Goal: Use online tool/utility: Utilize a website feature to perform a specific function

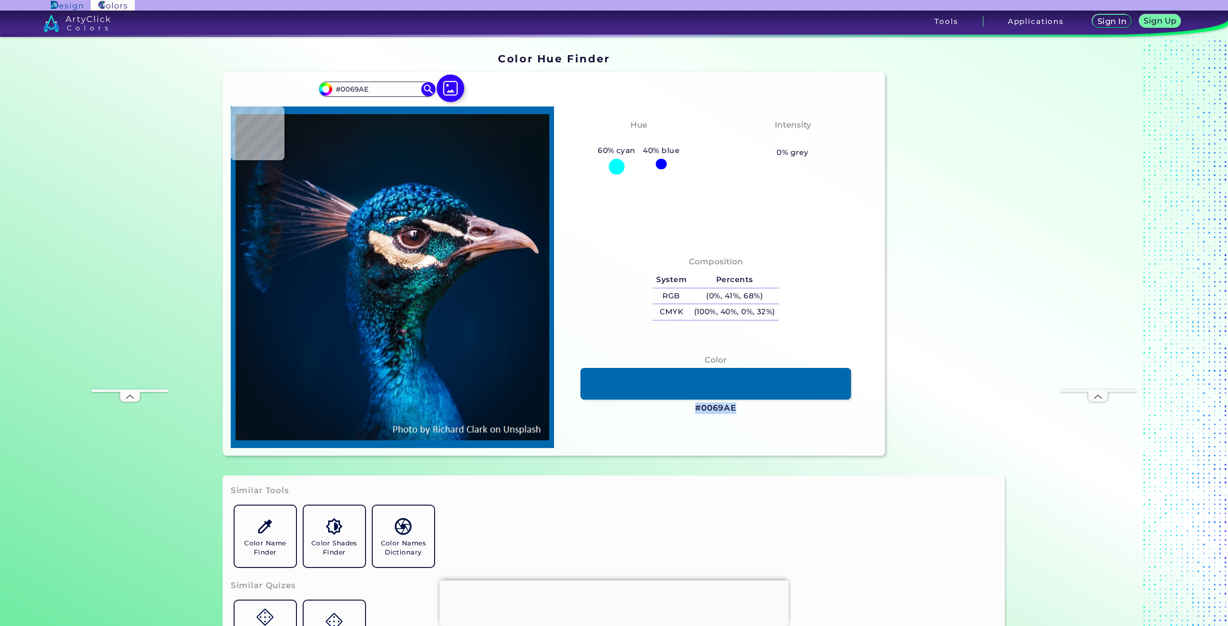
click at [458, 90] on img at bounding box center [451, 88] width 28 height 28
click at [0, 0] on input "file" at bounding box center [0, 0] width 0 height 0
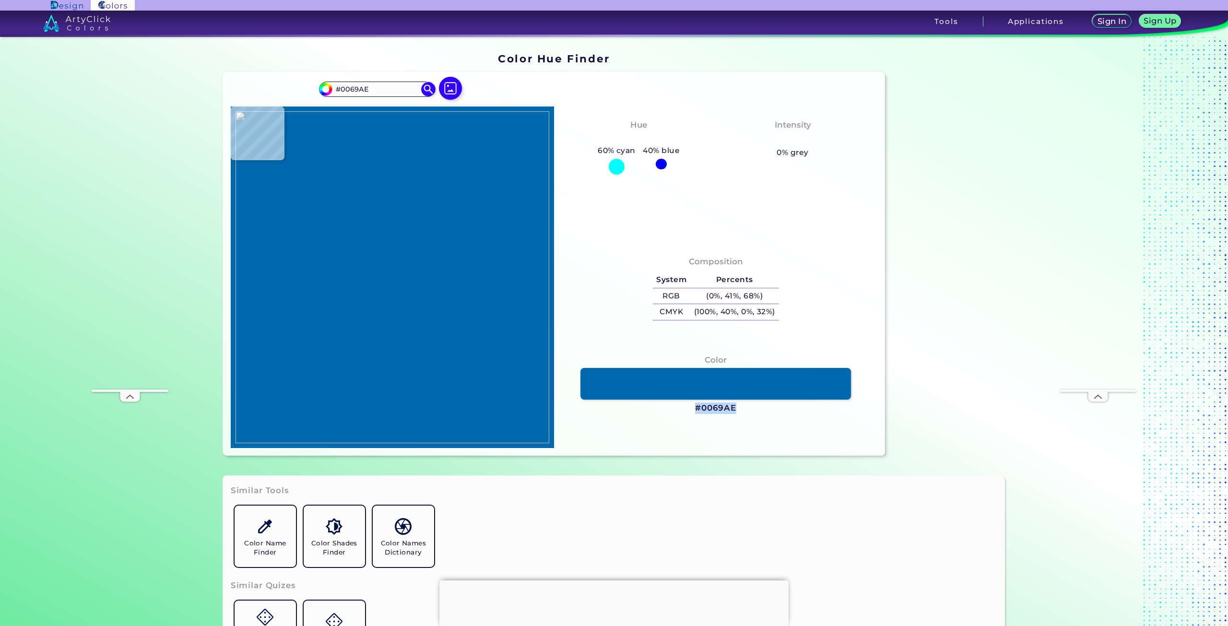
click at [501, 265] on img at bounding box center [393, 277] width 314 height 332
type input "#cab49d"
type input "#CAB49D"
type input "#ccb290"
type input "#CCB290"
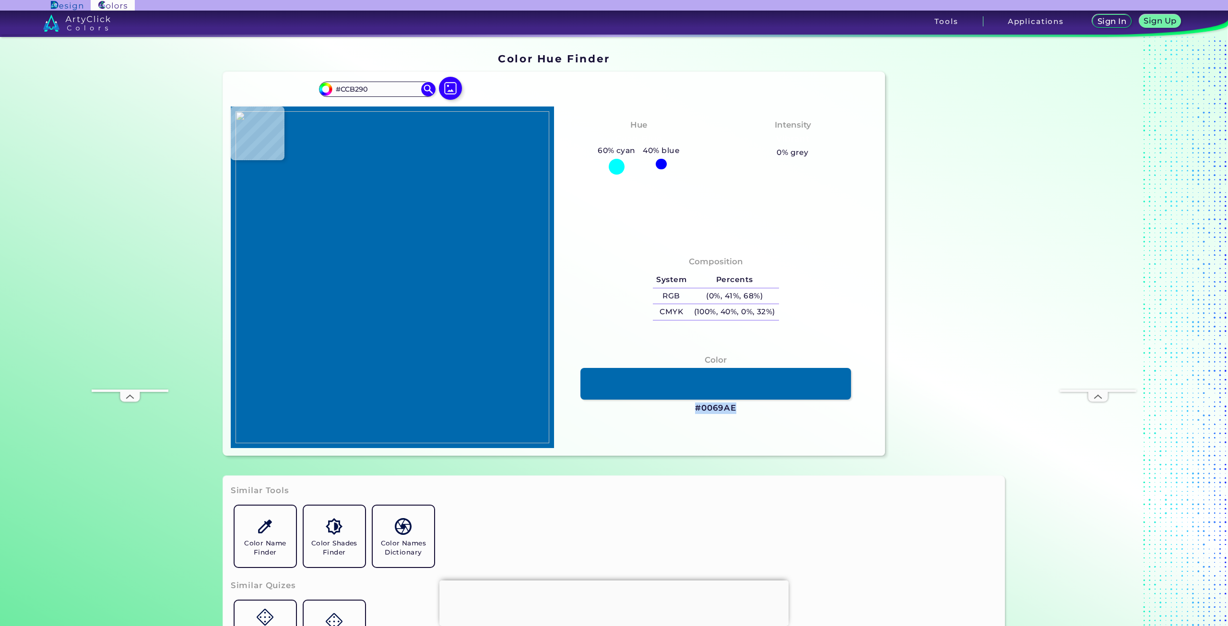
type input "#d7be96"
type input "#D7BE96"
type input "#dac29b"
type input "#DAC29B"
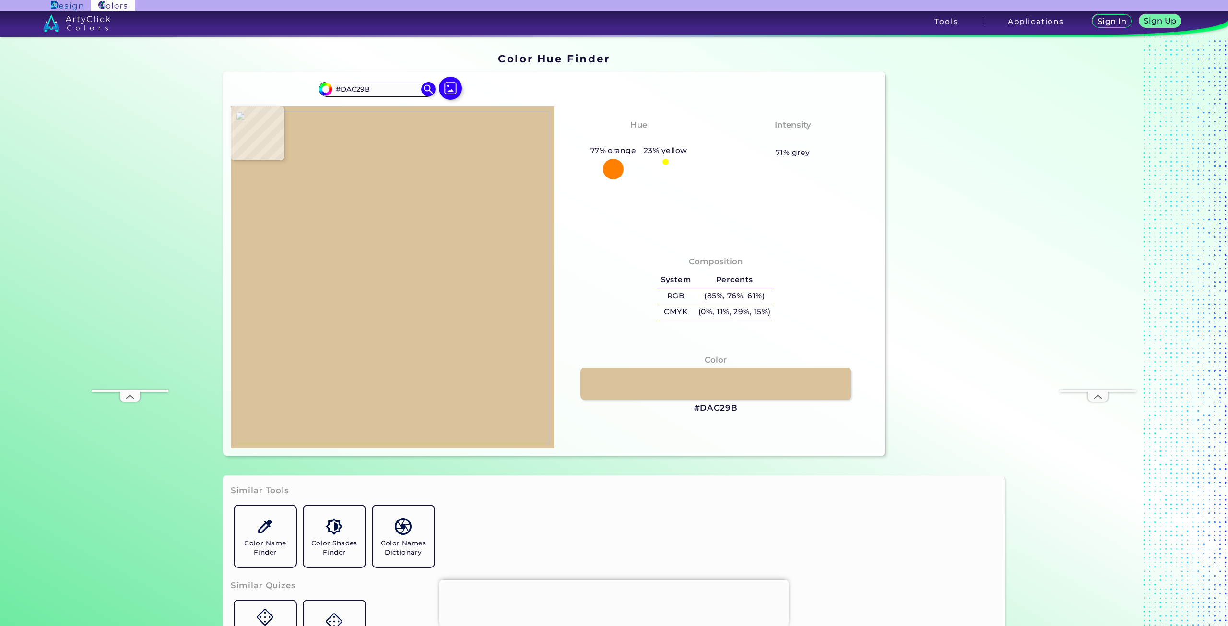
type input "#e0ceb0"
type input "#E0CEB0"
type input "#6e7064"
type input "#6E7064"
type input "#bfb69c"
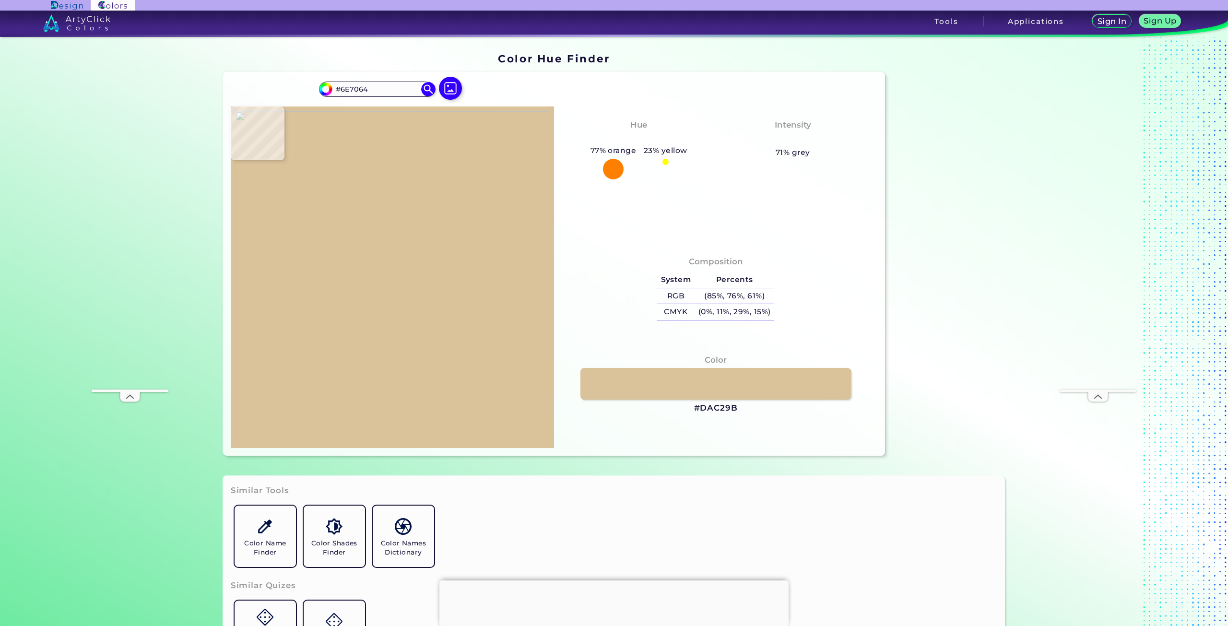
type input "#BFB69C"
type input "#afb1a5"
type input "#AFB1A5"
type input "#232426"
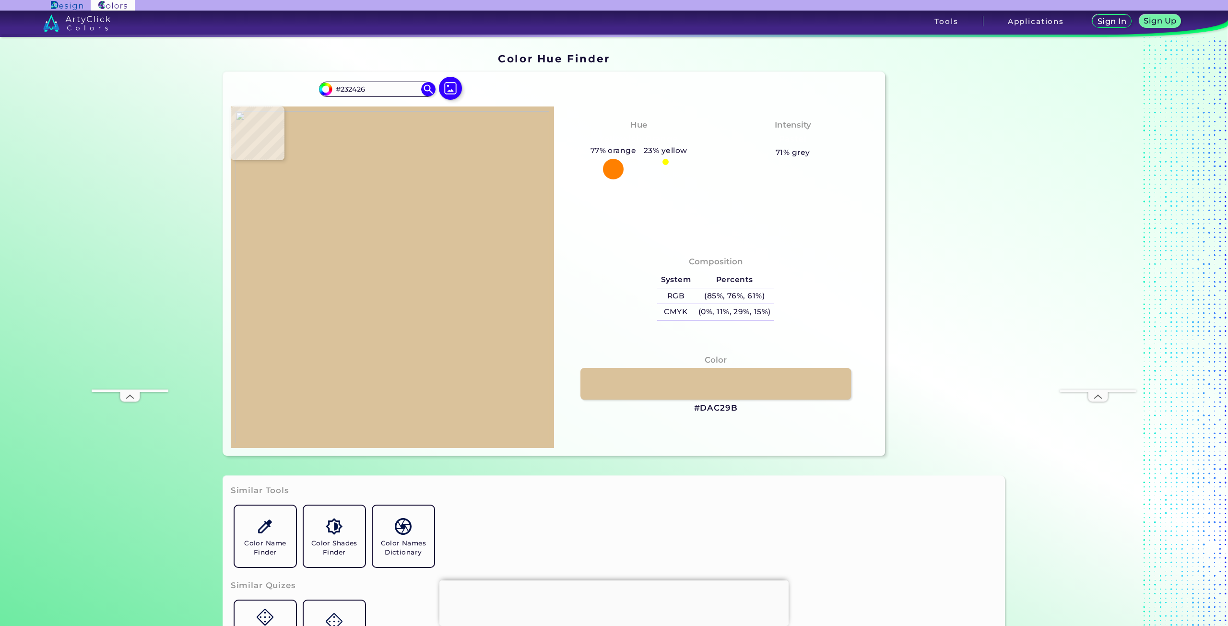
type input "#475050"
type input "#b3bebc"
type input "#B3BEBC"
type input "#e7e9dc"
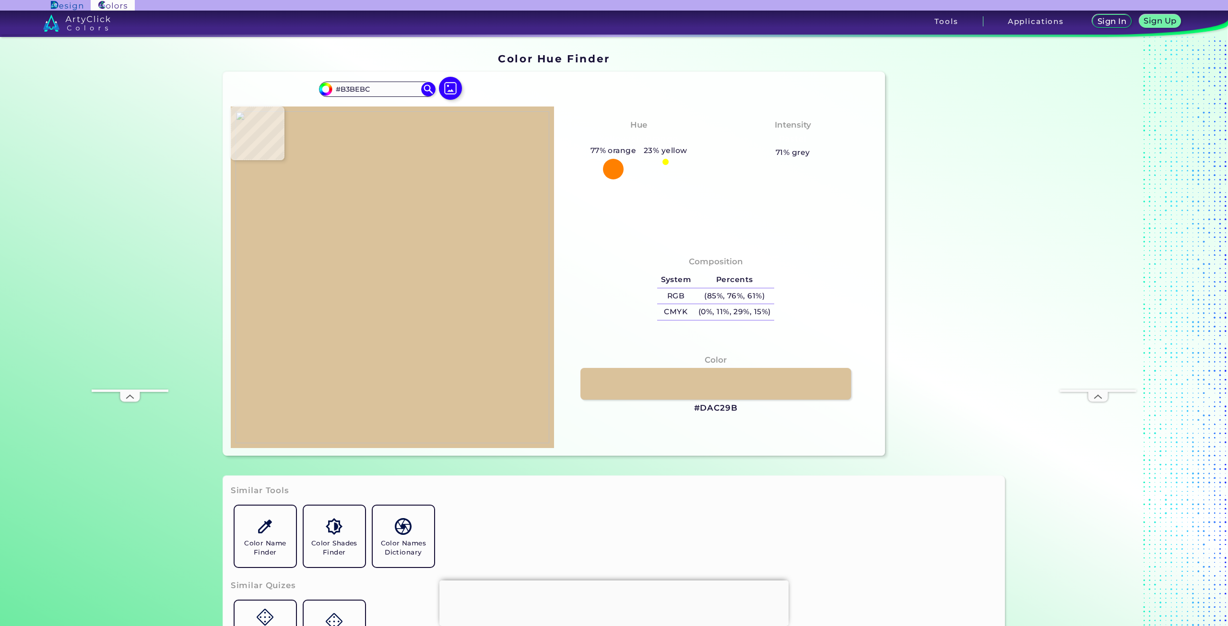
type input "#E7E9DC"
type input "#413a27"
type input "#413A27"
type input "#3b2609"
type input "#3B2609"
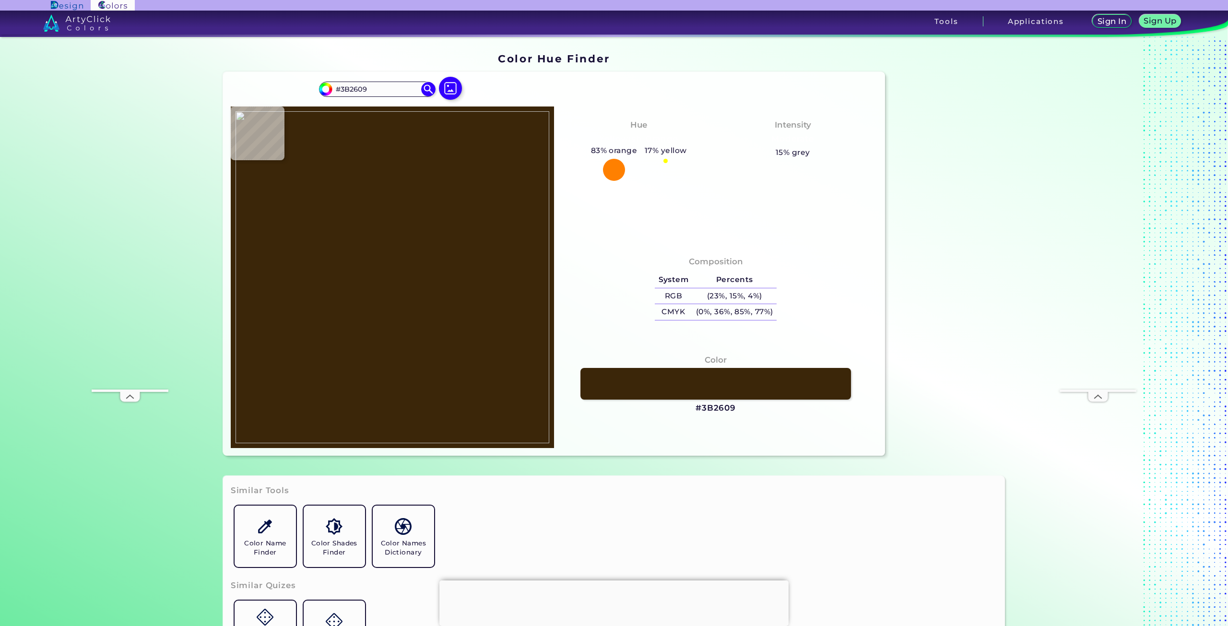
click at [481, 334] on img at bounding box center [393, 277] width 314 height 332
click at [450, 91] on img at bounding box center [451, 88] width 28 height 28
click at [0, 0] on input "file" at bounding box center [0, 0] width 0 height 0
click at [354, 306] on img at bounding box center [393, 277] width 314 height 332
type input "#24496b"
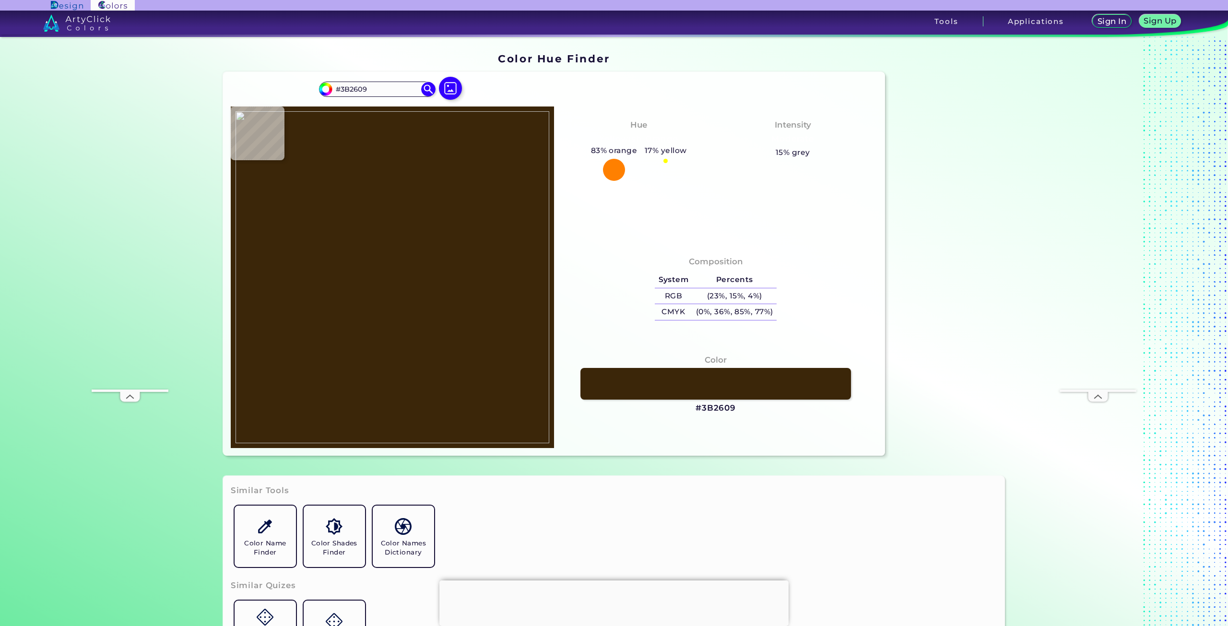
type input "#24496B"
type input "#1a3e60"
type input "#1A3E60"
type input "#1b3f5c"
type input "#1B3F5C"
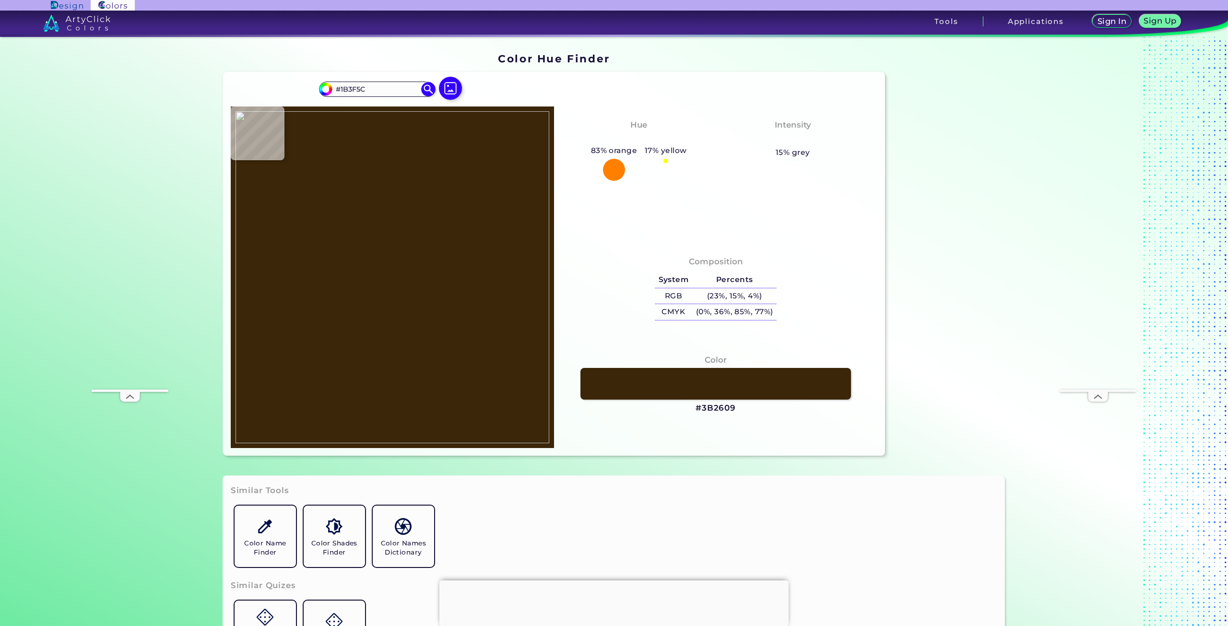
type input "#1d3e5d"
type input "#1D3E5D"
type input "#4f1e44"
type input "#4F1E44"
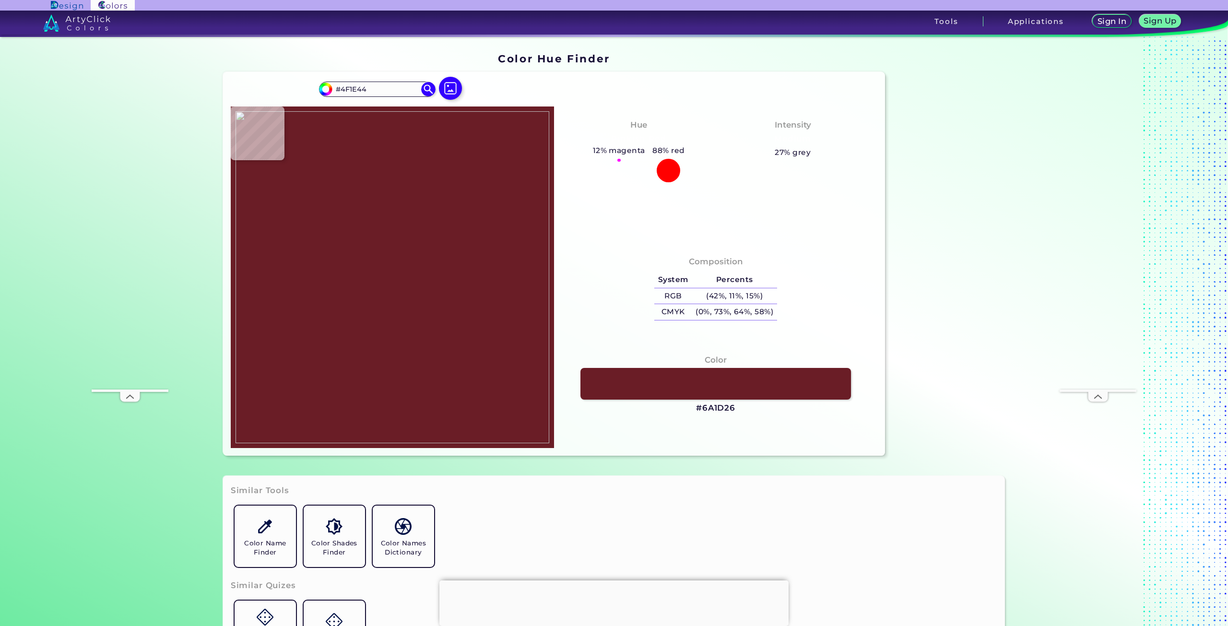
type input "#6a1d26"
type input "#6A1D26"
type input "#2d223b"
type input "#2D223B"
type input "#451b2b"
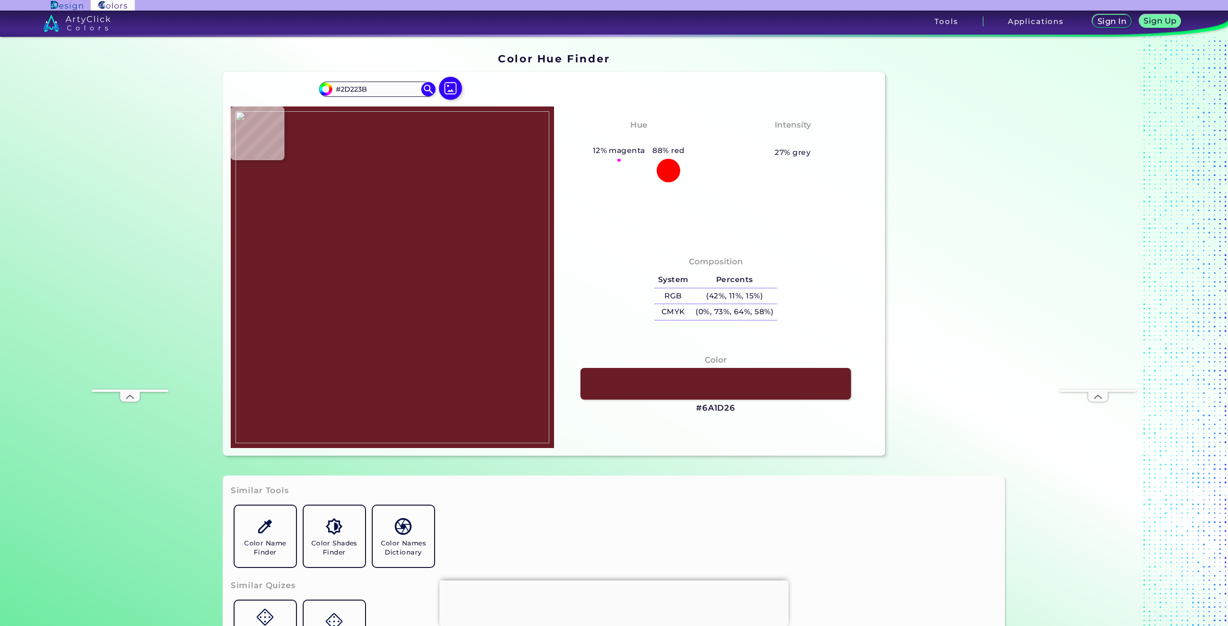
type input "#451B2B"
type input "#000000"
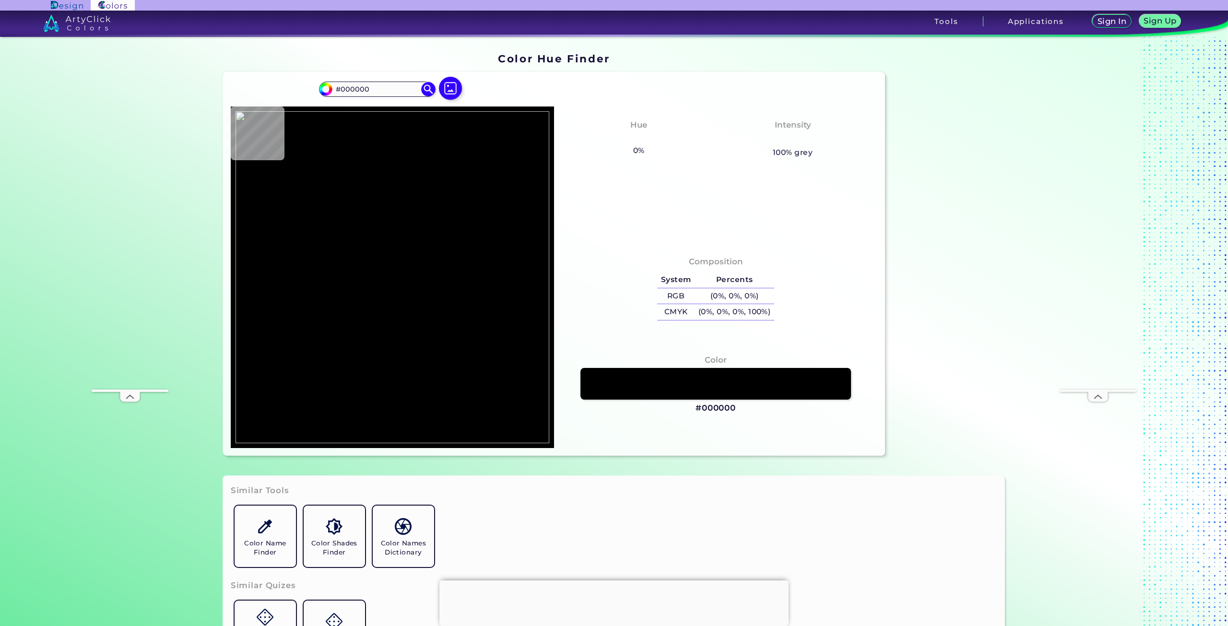
type input "#1d3e61"
type input "#1D3E61"
type input "#1f4465"
type input "#1F4465"
type input "#773441"
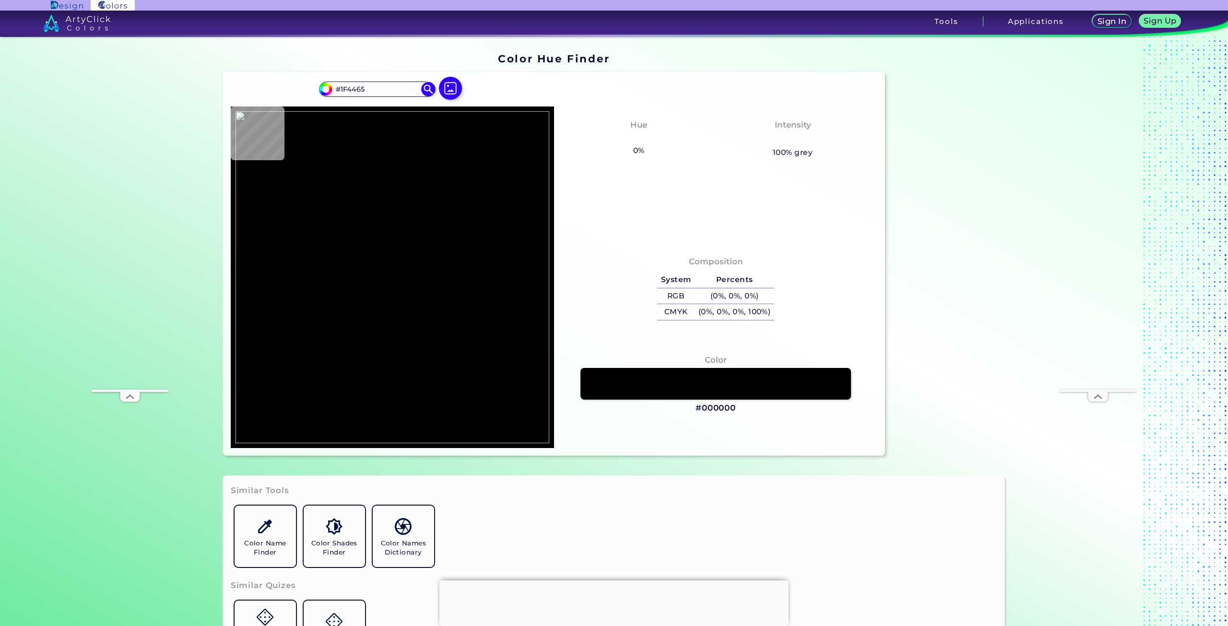
type input "#773441"
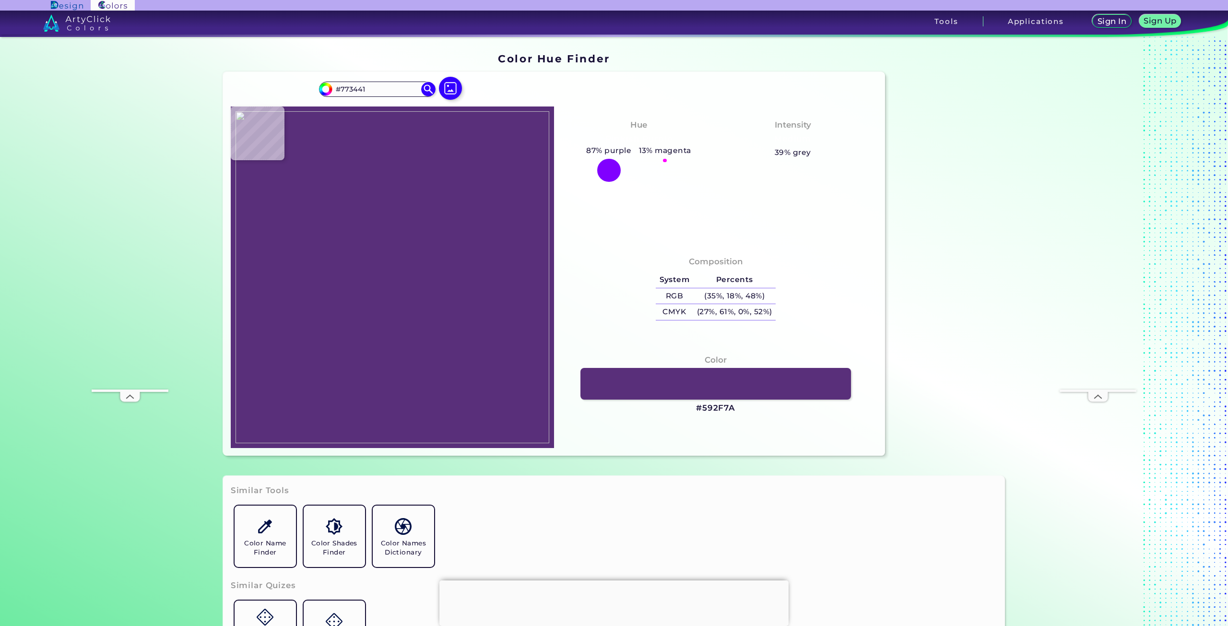
type input "#592f7a"
type input "#592F7A"
type input "#2e3244"
type input "#2E3244"
type input "#772740"
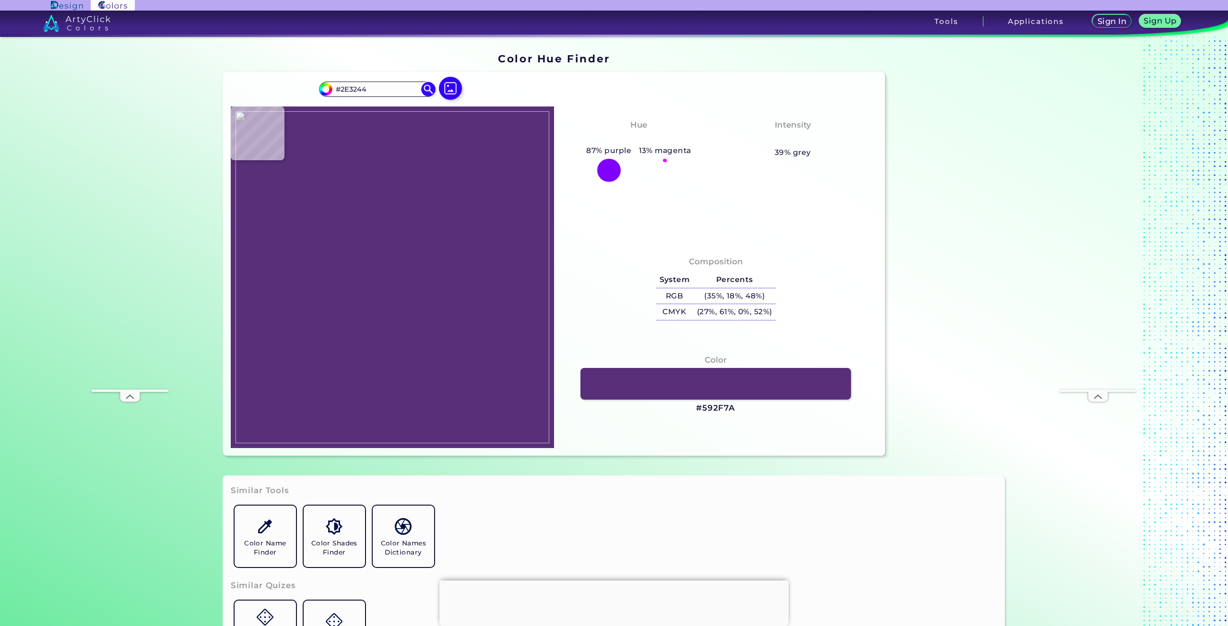
type input "#772740"
type input "#1a3b55"
type input "#1A3B55"
type input "#23386f"
type input "#23386F"
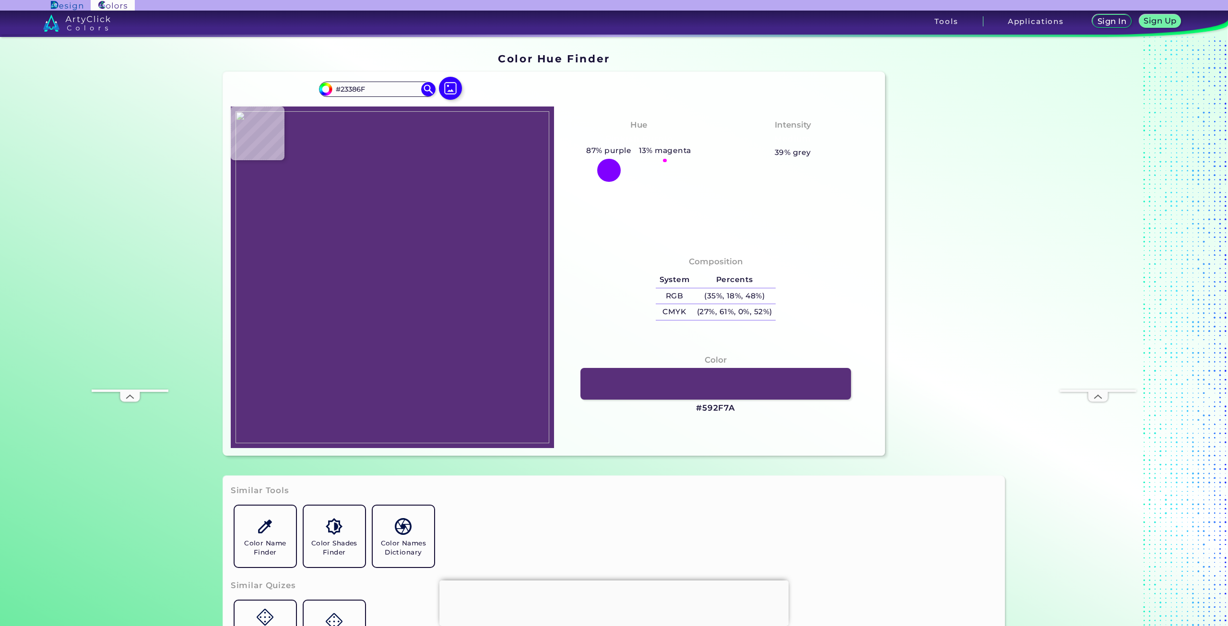
type input "#4b2c32"
type input "#4B2C32"
type input "#522738"
type input "#621939"
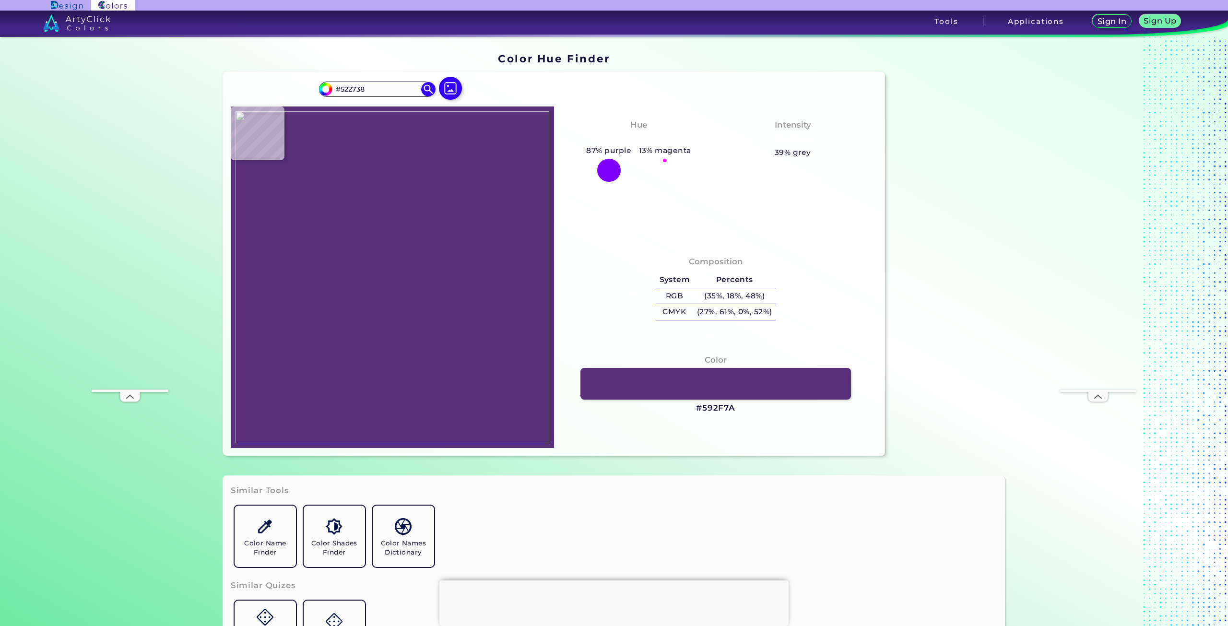
type input "#621939"
type input "#31334d"
type input "#31334D"
type input "#2d3d63"
type input "#2D3D63"
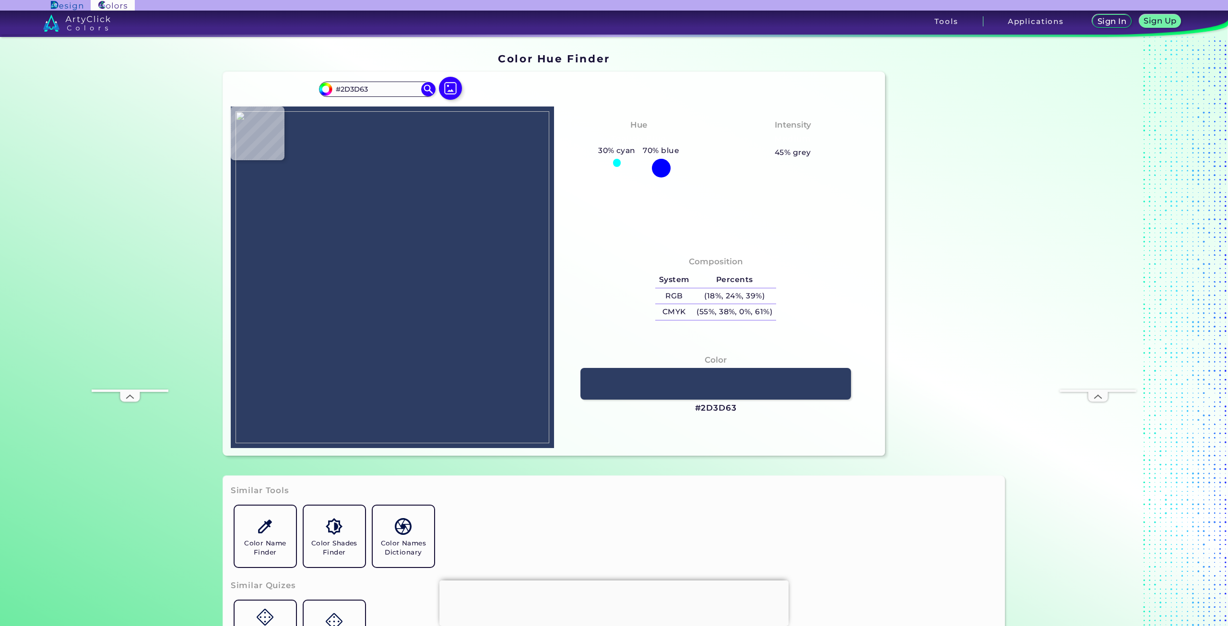
click at [415, 259] on img at bounding box center [393, 277] width 314 height 332
click at [411, 292] on img at bounding box center [393, 277] width 314 height 332
type input "#1c4062"
type input "#1C4062"
type input "#1f353b"
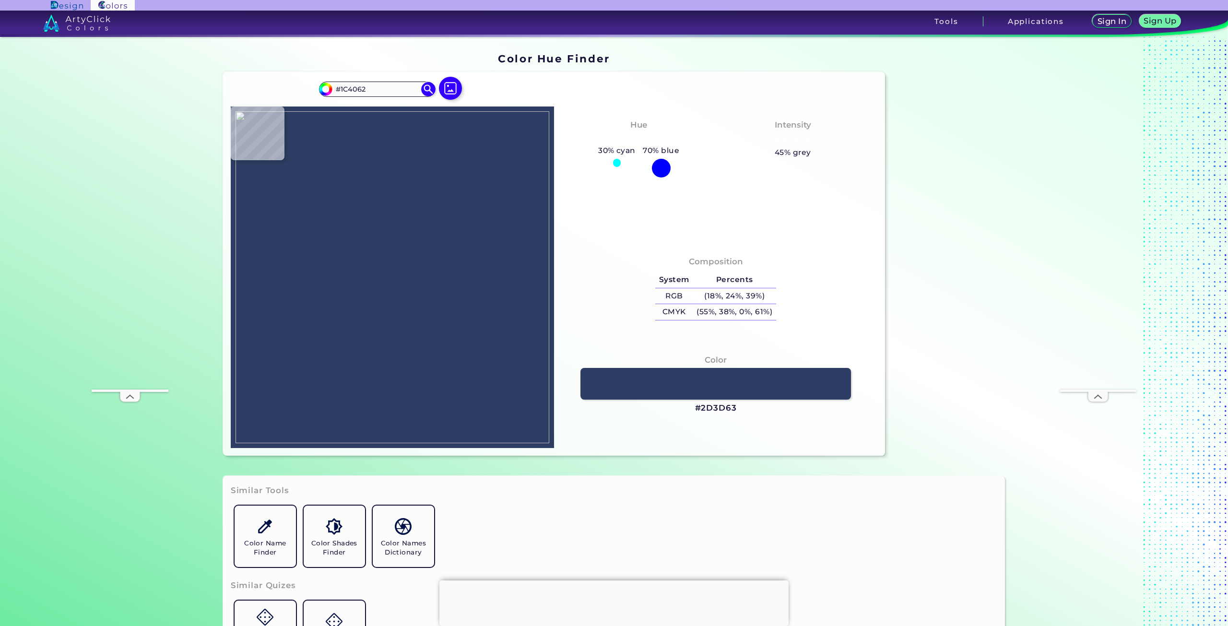
type input "#1F353B"
type input "#362e52"
type input "#362E52"
type input "#883233"
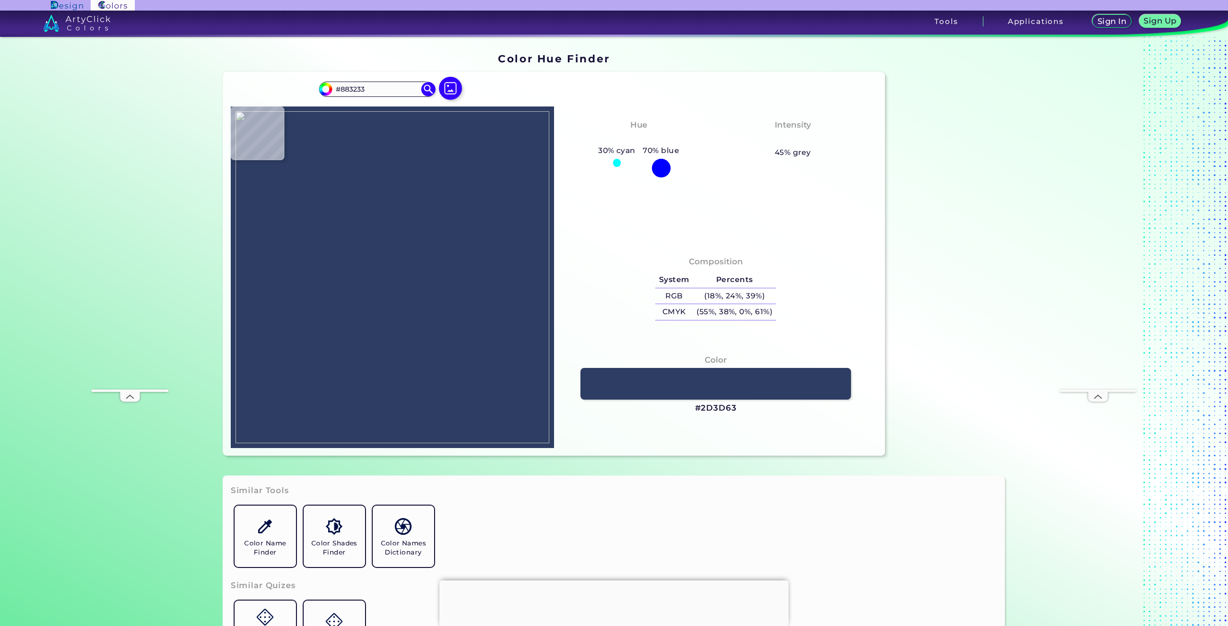
type input "#481d5f"
type input "#481D5F"
type input "#1b4366"
type input "#1B4366"
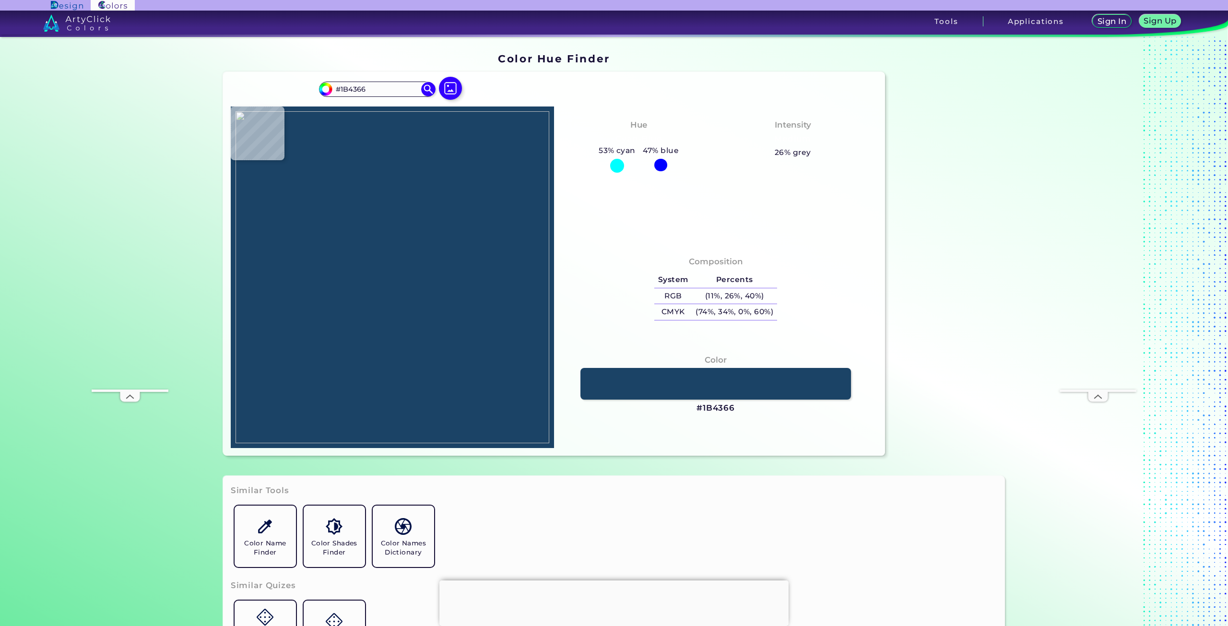
click at [658, 165] on div at bounding box center [660, 165] width 12 height 12
type input "#000000"
type input "#61223d"
type input "#61223D"
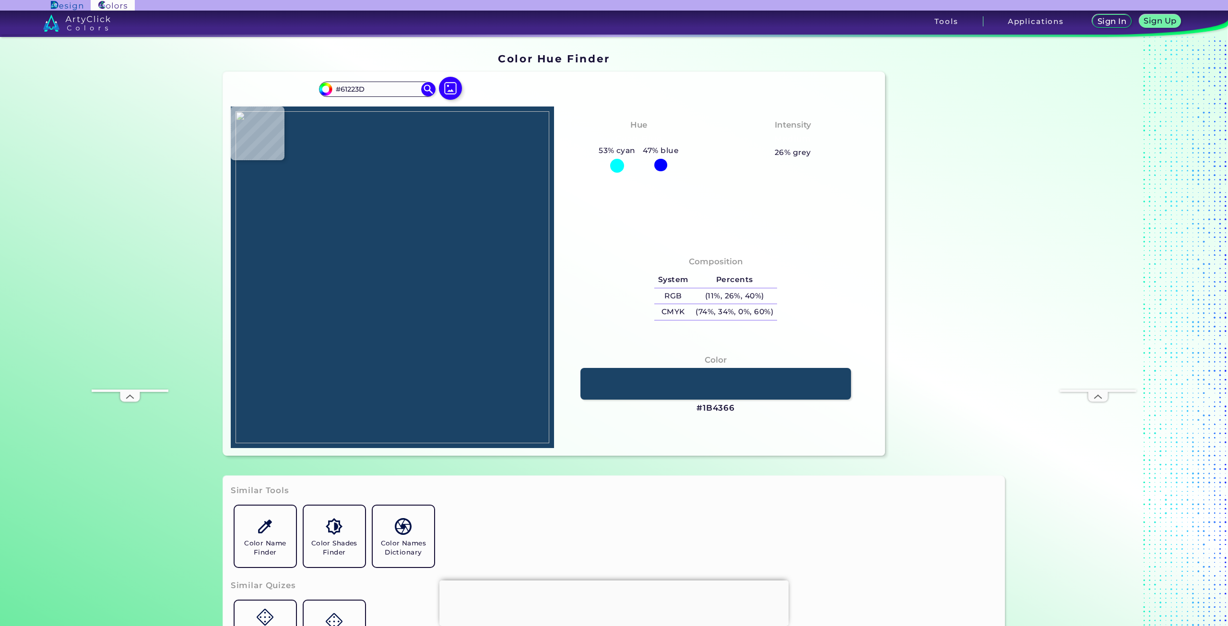
type input "#284567"
type input "#813b41"
type input "#813B41"
type input "#582443"
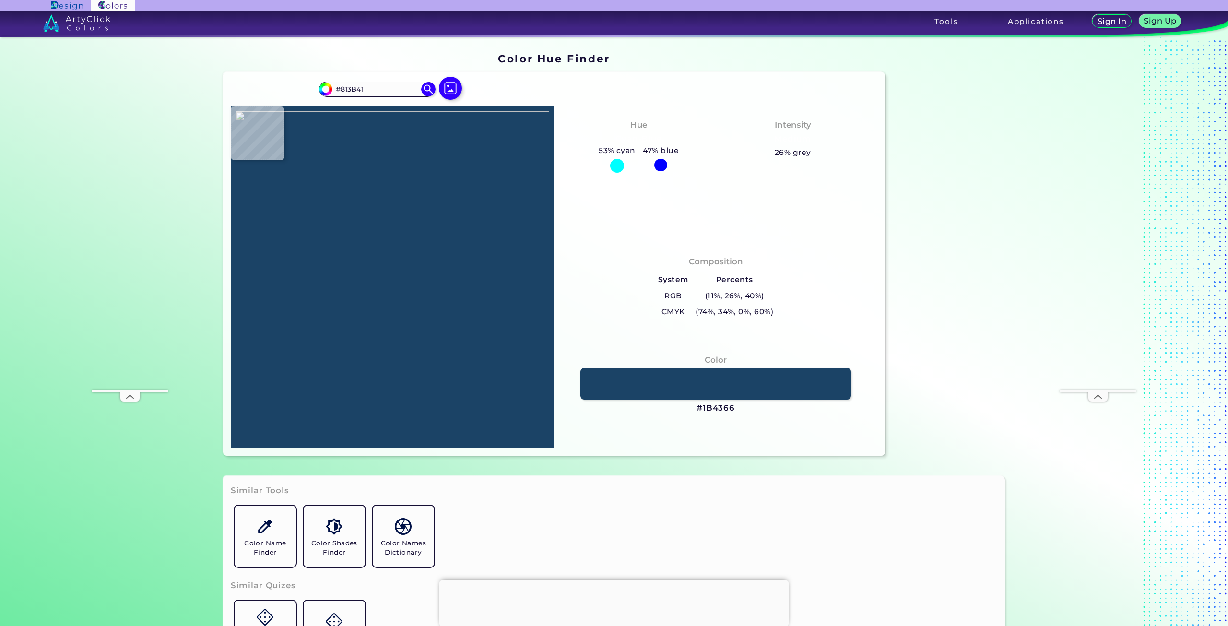
type input "#582443"
type input "#4a1c37"
type input "#4A1C37"
type input "#223557"
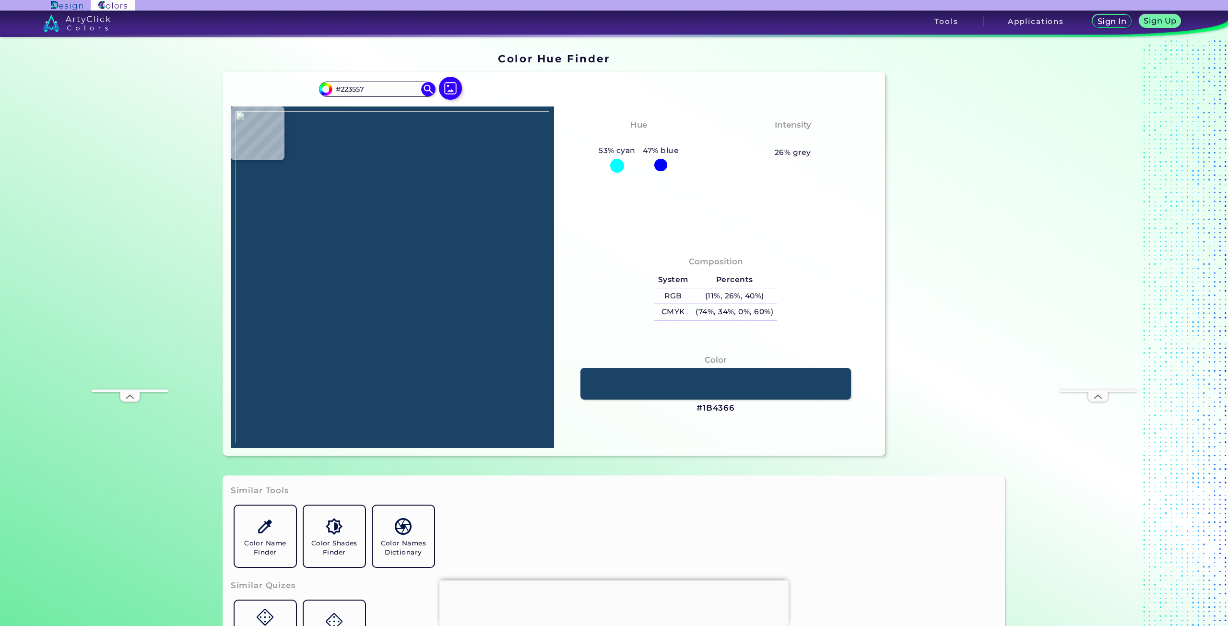
type input "#23385c"
type input "#23385C"
type input "#144268"
type input "#731a25"
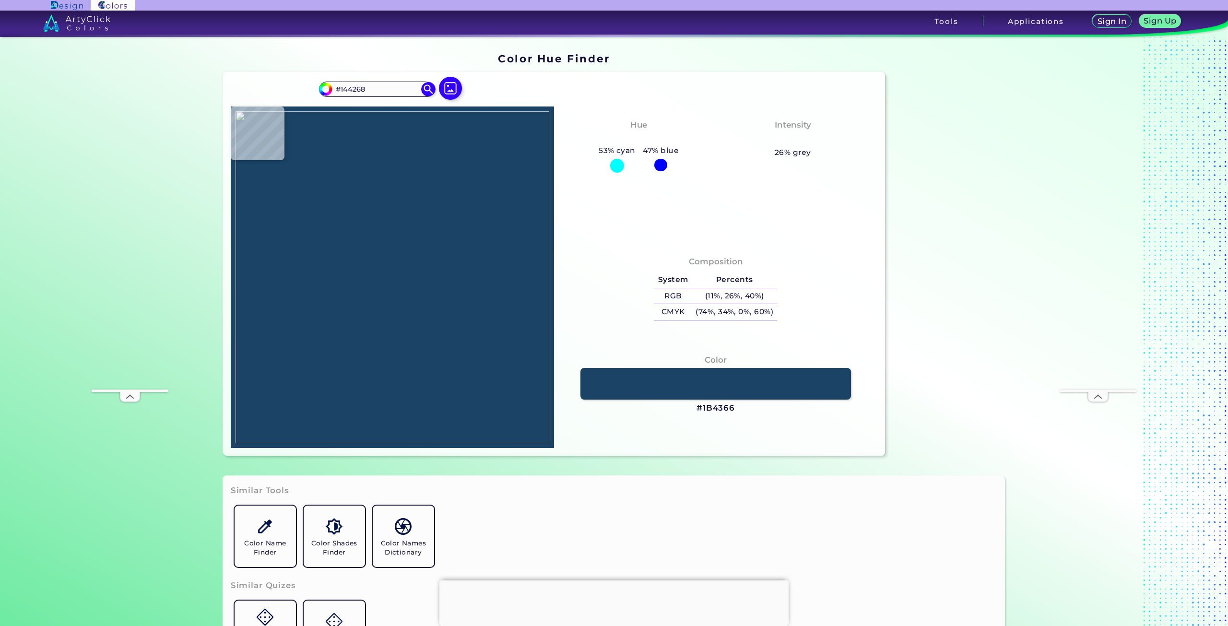
type input "#731A25"
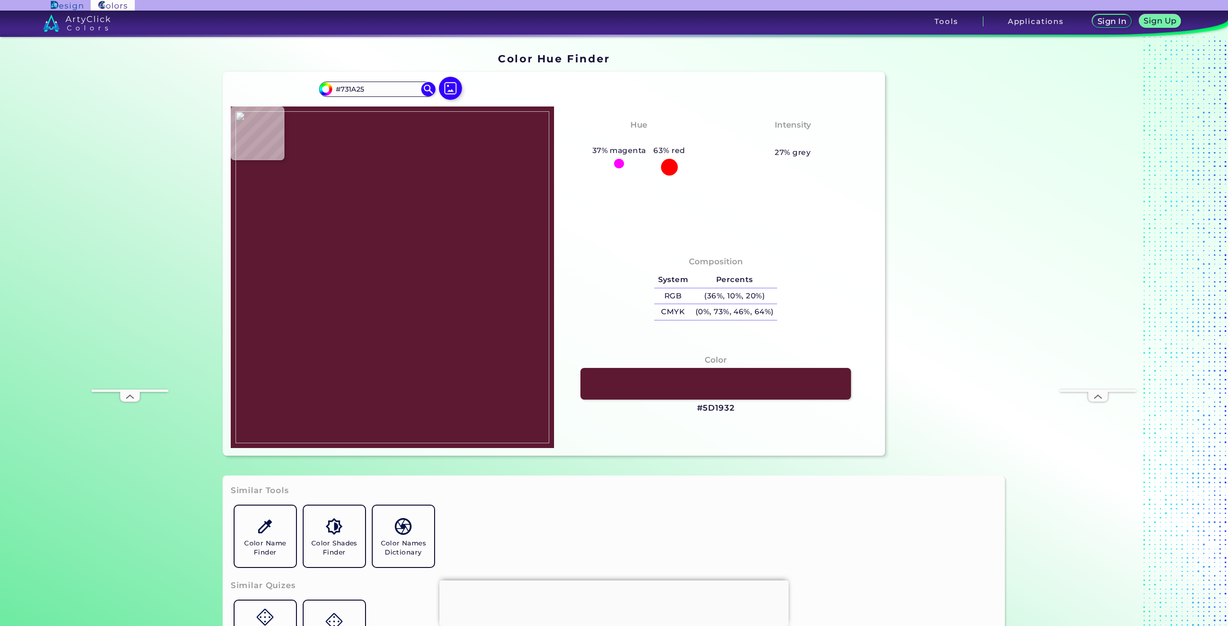
type input "#5d1932"
type input "#5D1932"
type input "#1b3c56"
type input "#1B3C56"
type input "#323444"
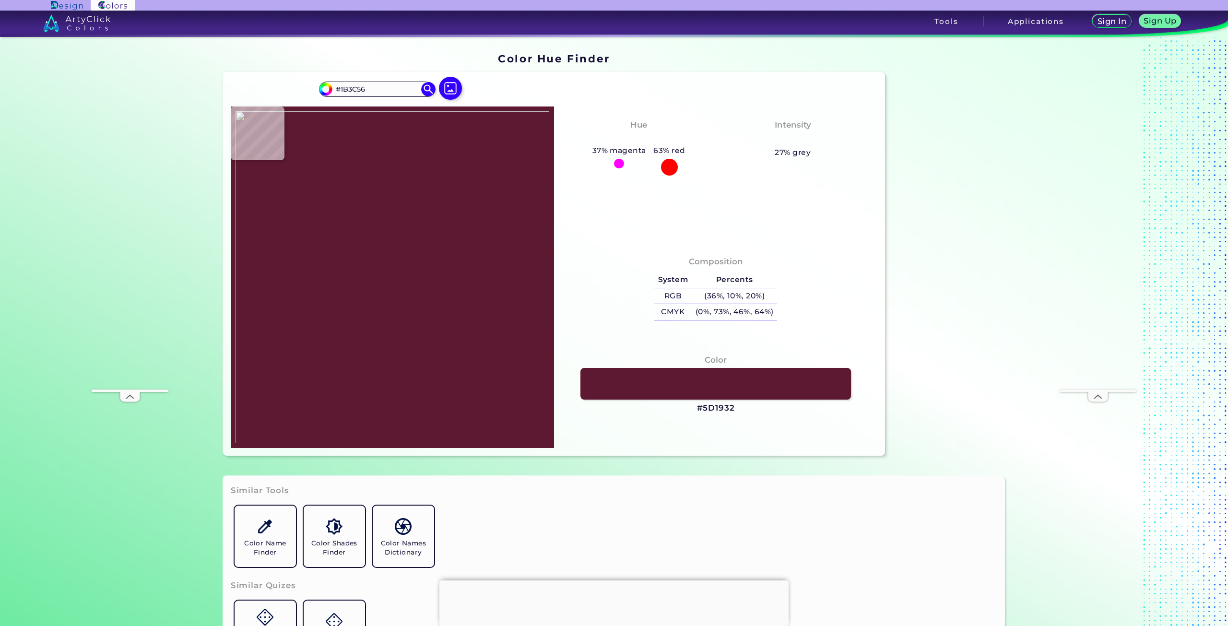
type input "#323444"
type input "#71284f"
type input "#71284F"
type input "#8a1c32"
type input "#8A1C32"
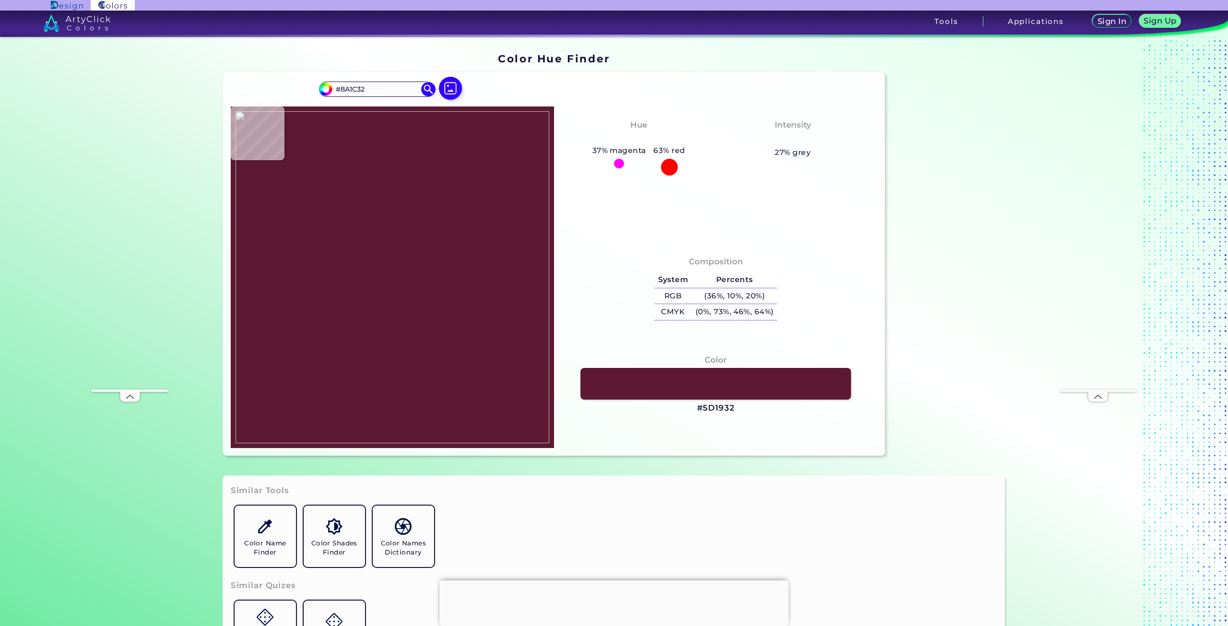
type input "#3c2f4e"
type input "#3C2F4E"
type input "#242e47"
type input "#242E47"
type input "#1b4061"
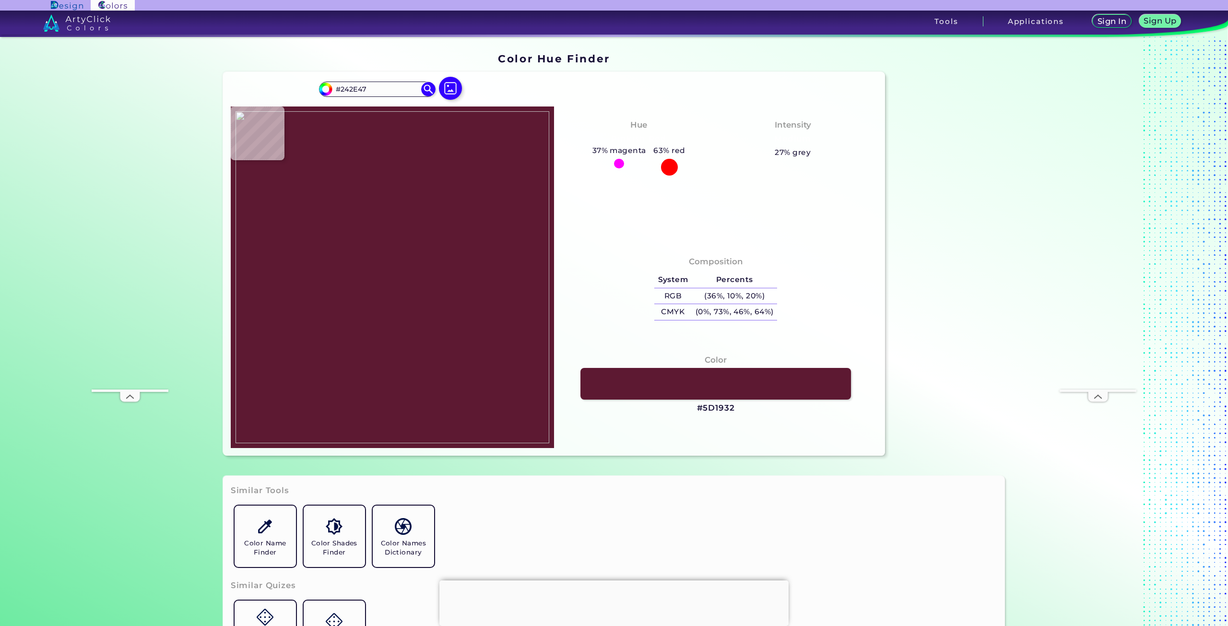
type input "#1B4061"
type input "#29446f"
type input "#29446F"
type input "#40262b"
type input "#40262B"
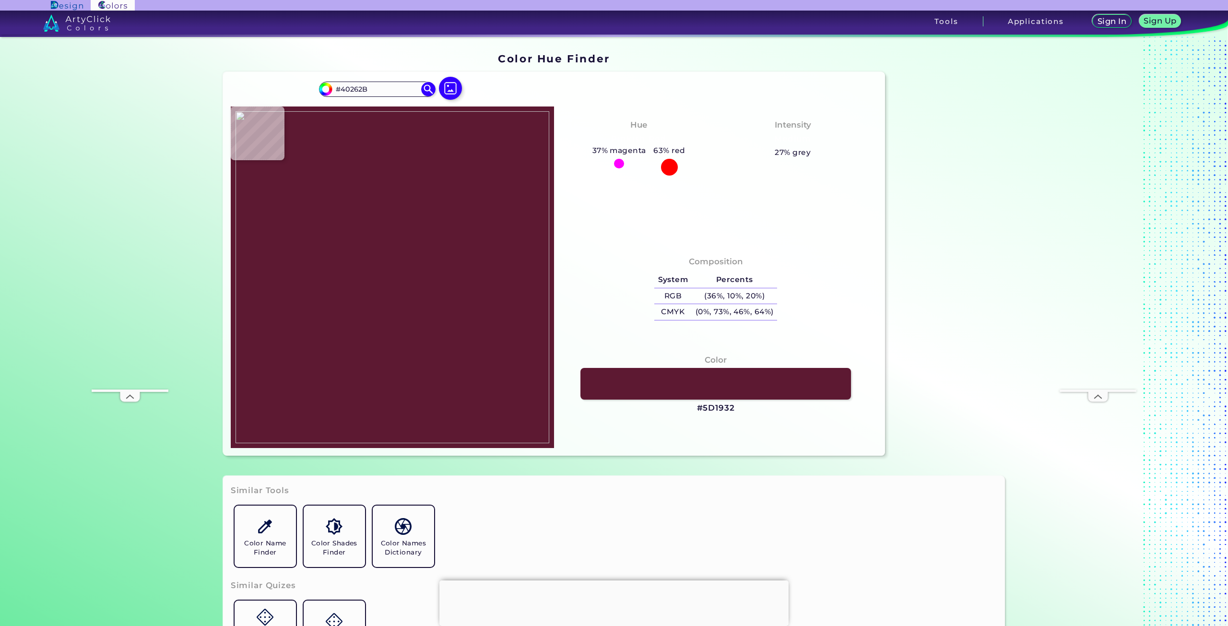
type input "#37294e"
type input "#37294E"
type input "#204267"
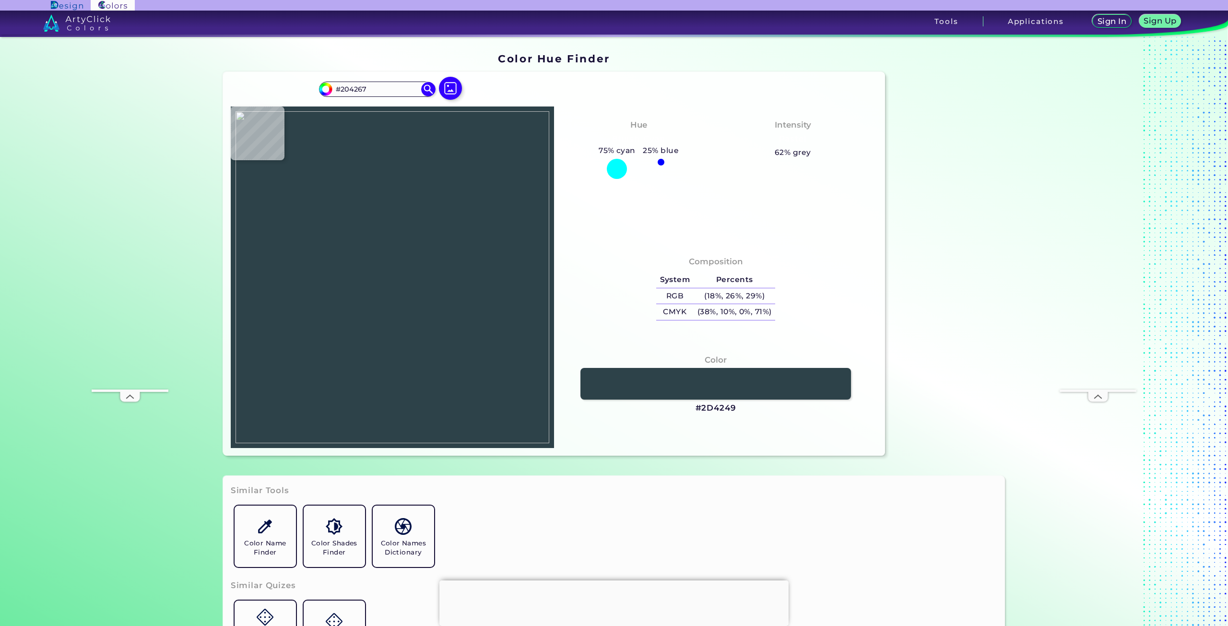
type input "#2d4249"
type input "#2D4249"
type input "#b65250"
type input "#B65250"
type input "#ba5046"
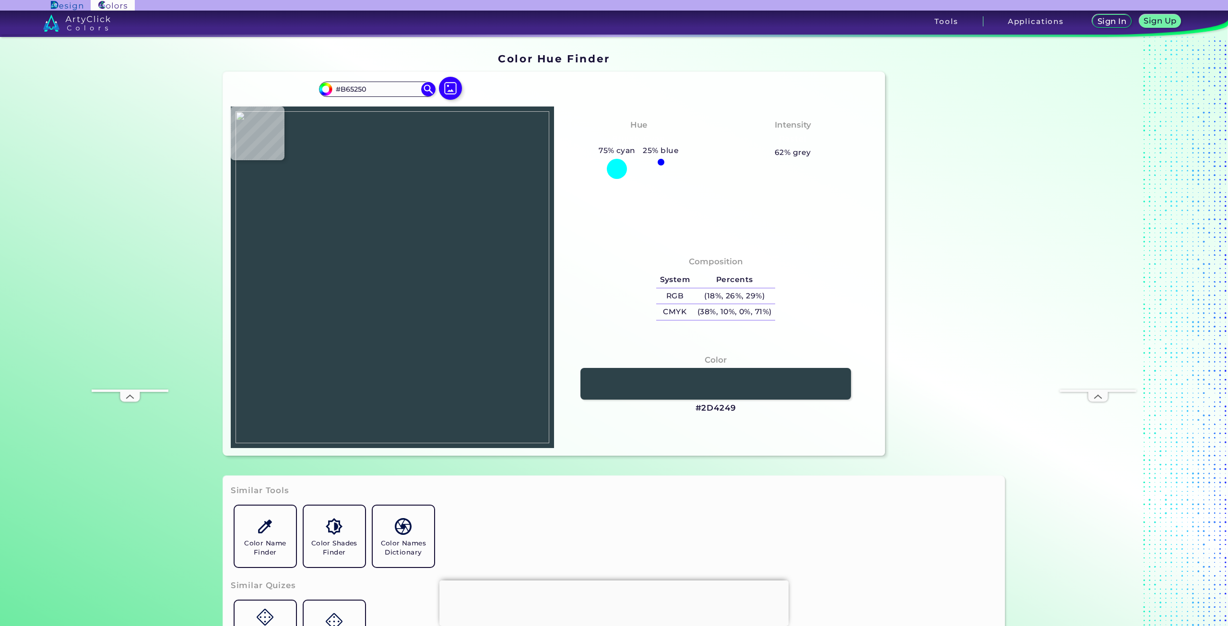
type input "#BA5046"
type input "#af5650"
type input "#AF5650"
type input "#703236"
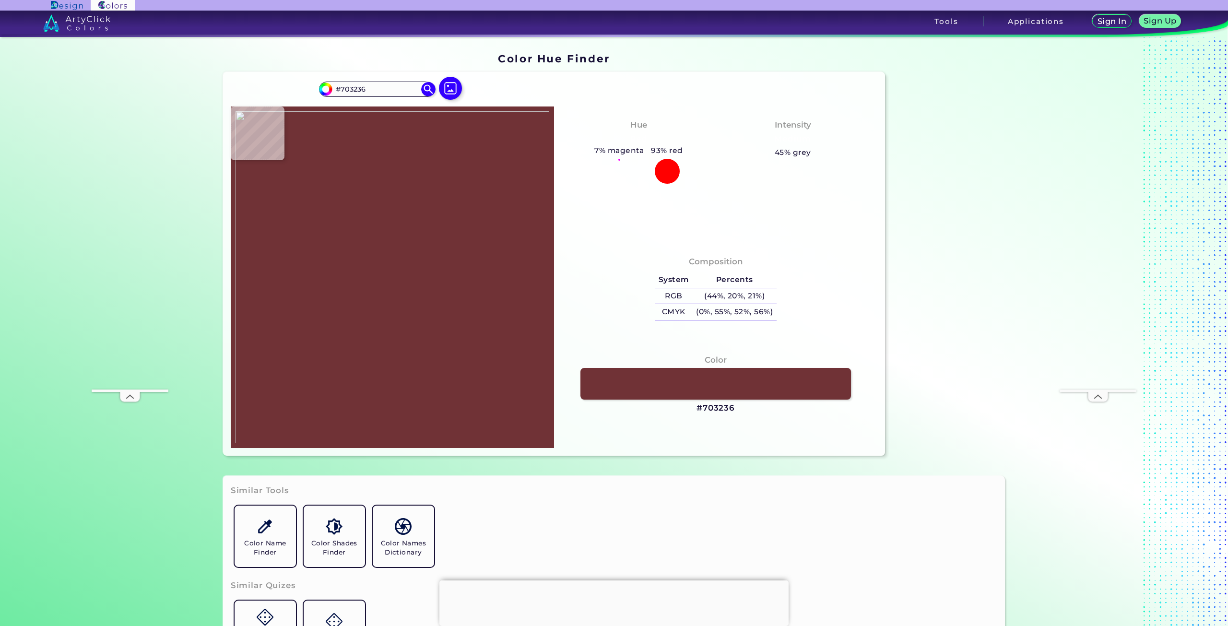
type input "#483c4f"
type input "#483C4F"
type input "#29425d"
type input "#29425D"
type input "#292649"
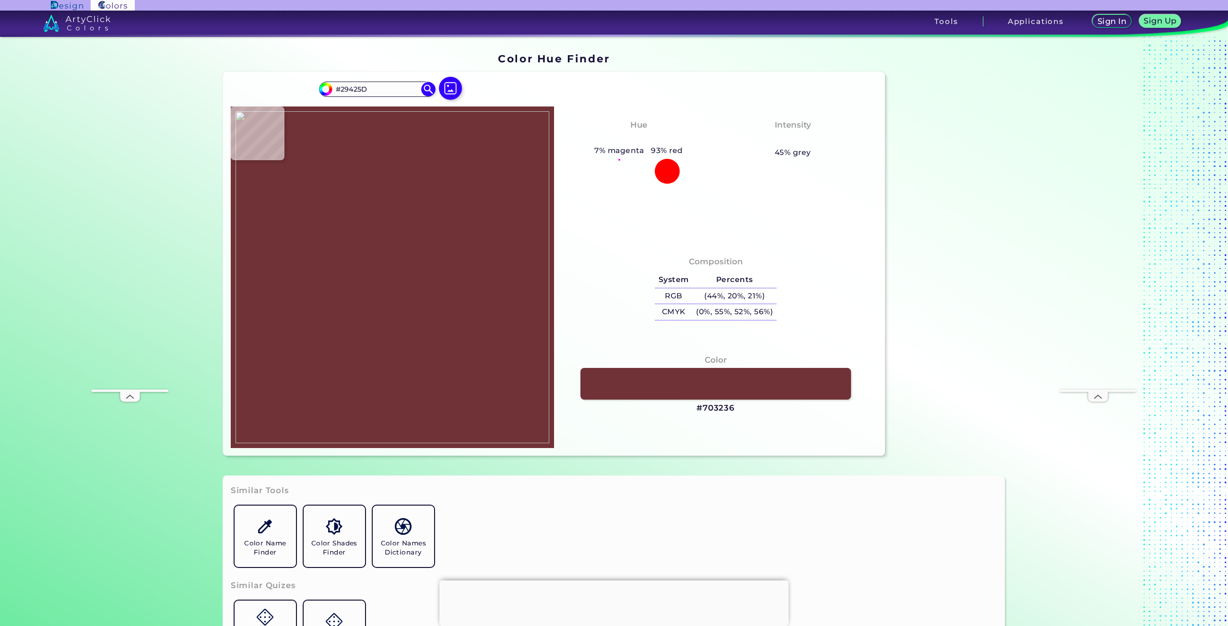
type input "#292649"
type input "#2b3250"
type input "#2B3250"
type input "#2a4071"
type input "#2A4071"
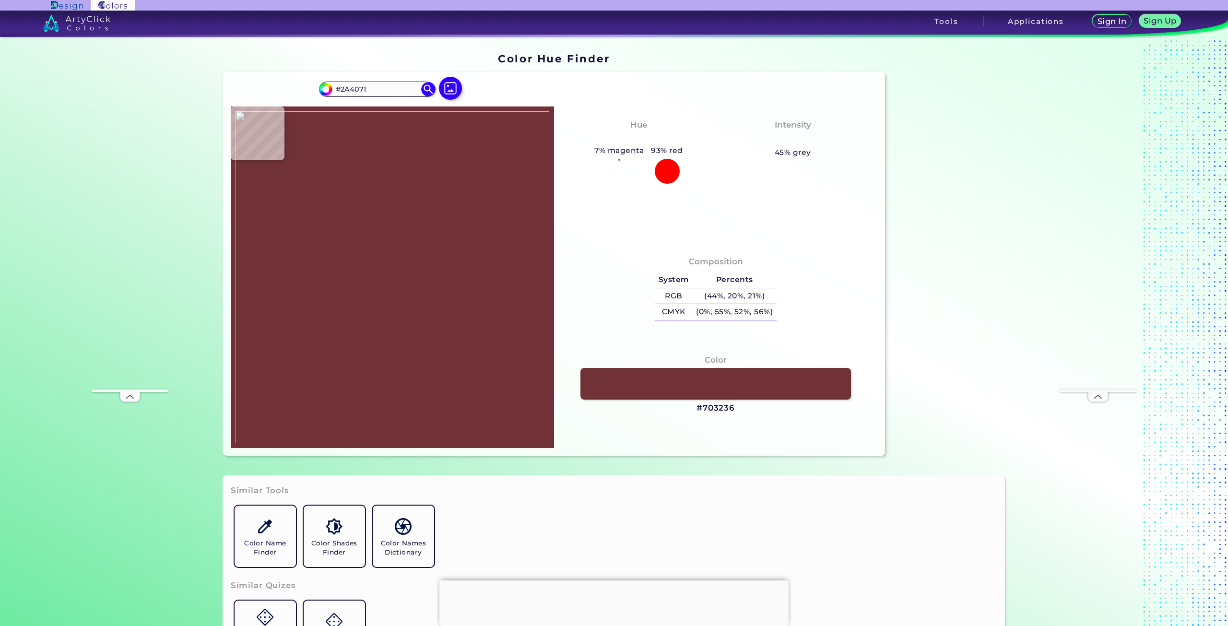
type input "#4d2349"
type input "#4D2349"
type input "#2e3973"
type input "#2E3973"
type input "#204668"
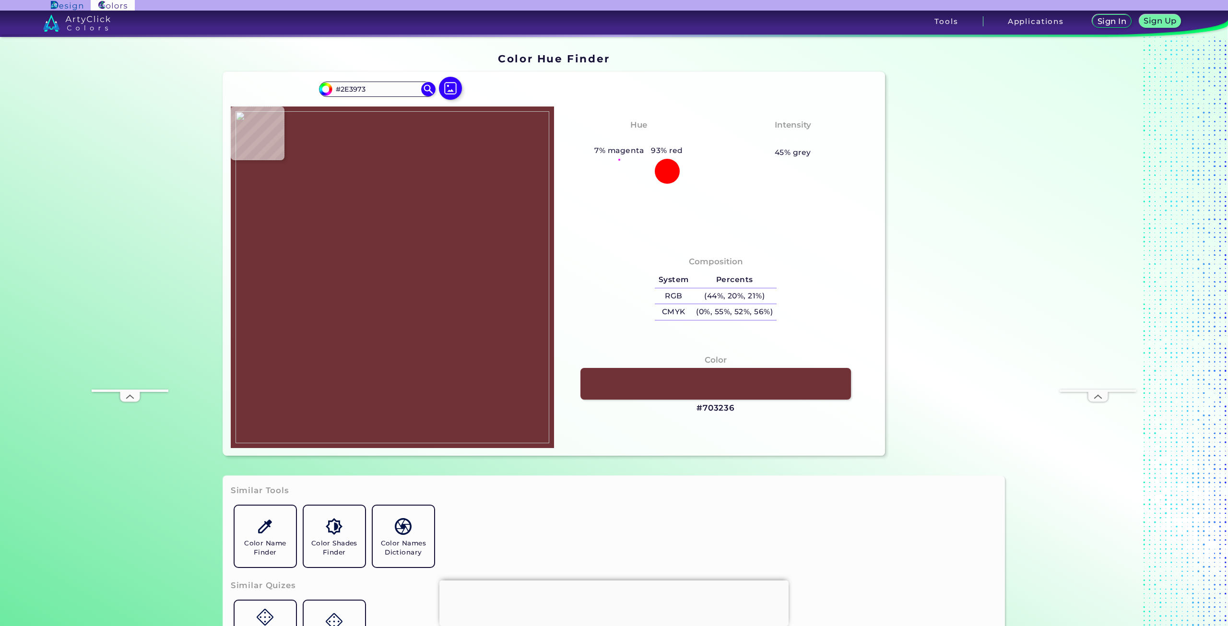
type input "#204668"
type input "#254a6b"
type input "#254A6B"
type input "#1d4469"
type input "#1D4469"
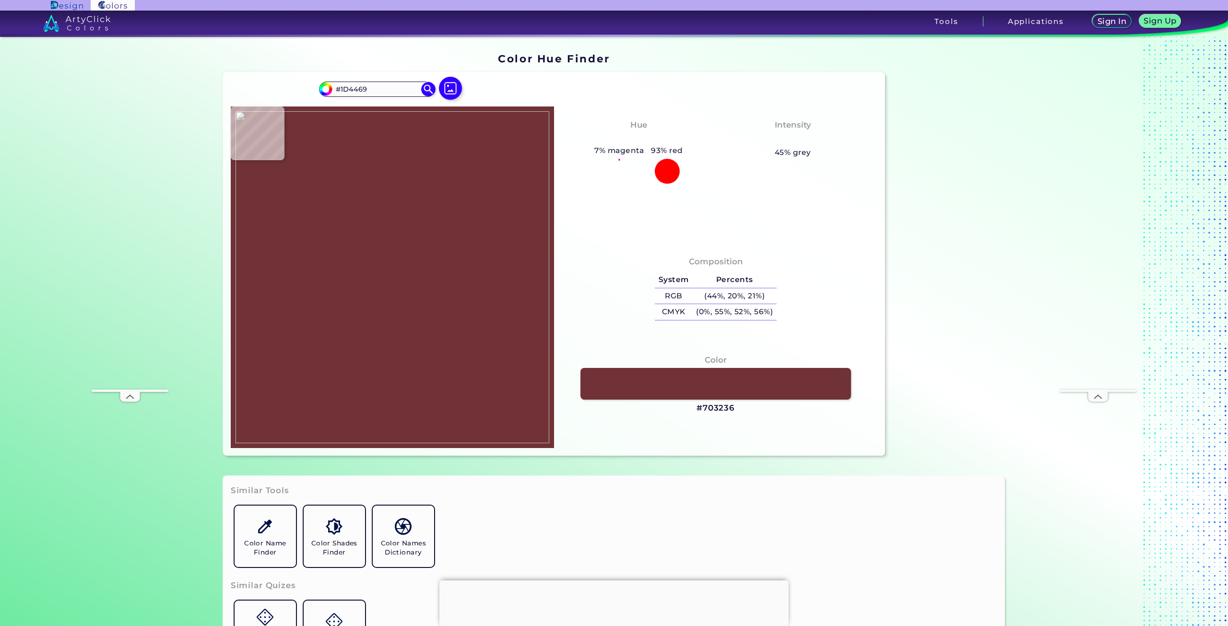
type input "#1b4569"
type input "#1B4569"
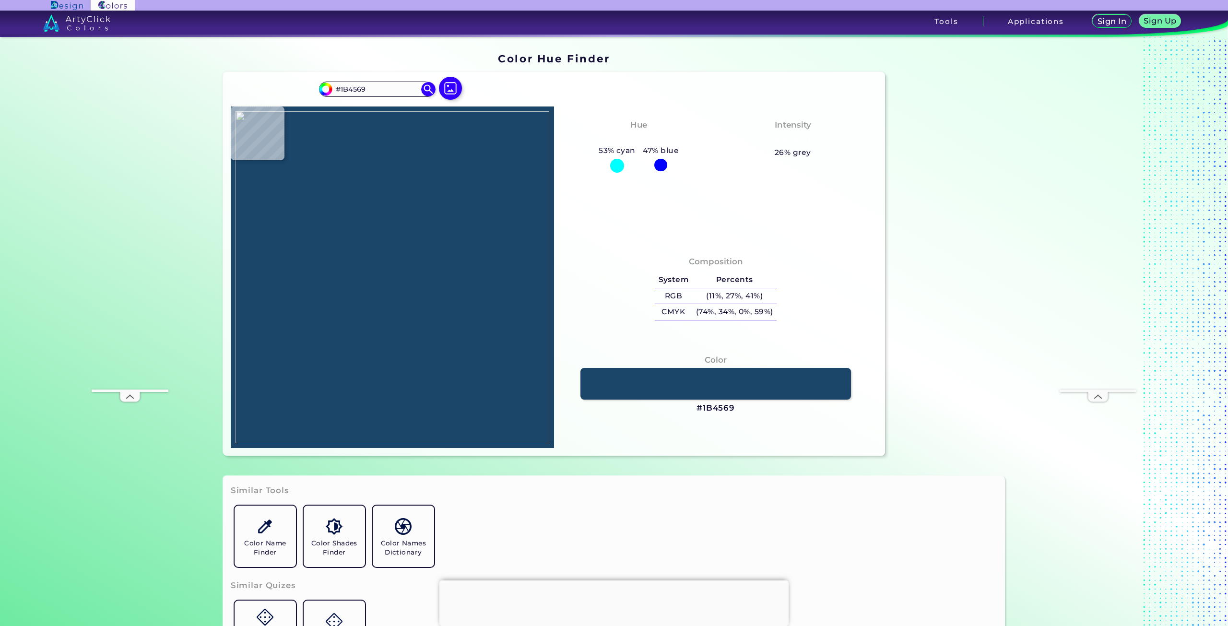
type input "#24446c"
type input "#24446C"
type input "#263f69"
type input "#263F69"
type input "#214567"
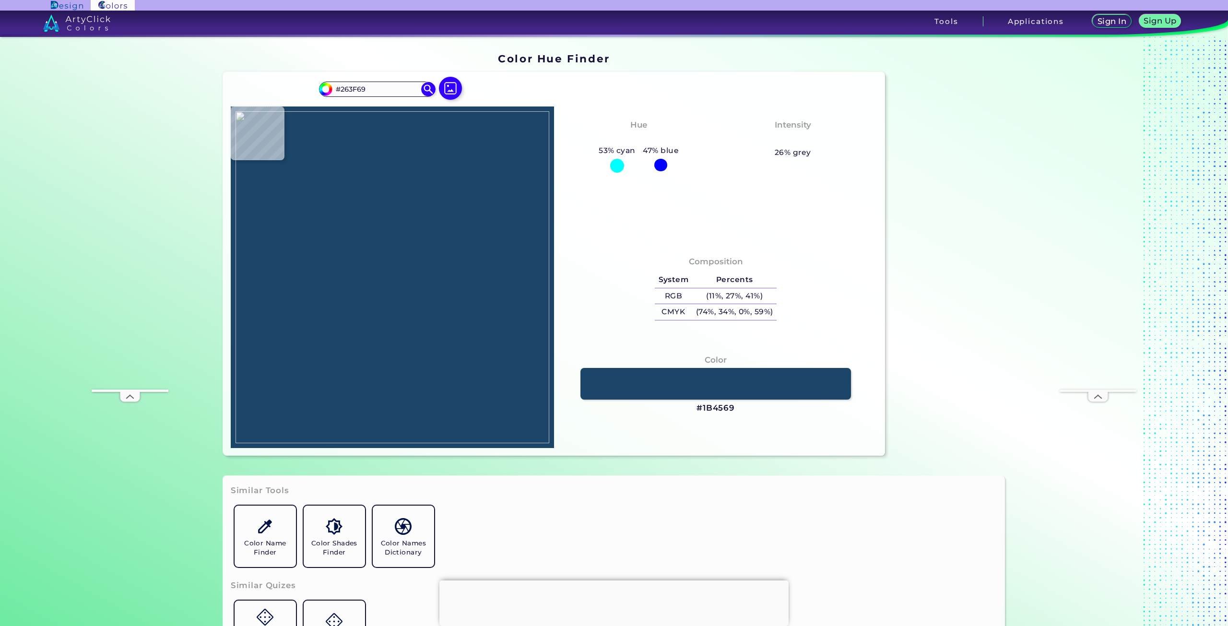
type input "#214567"
type input "#214667"
type input "#214668"
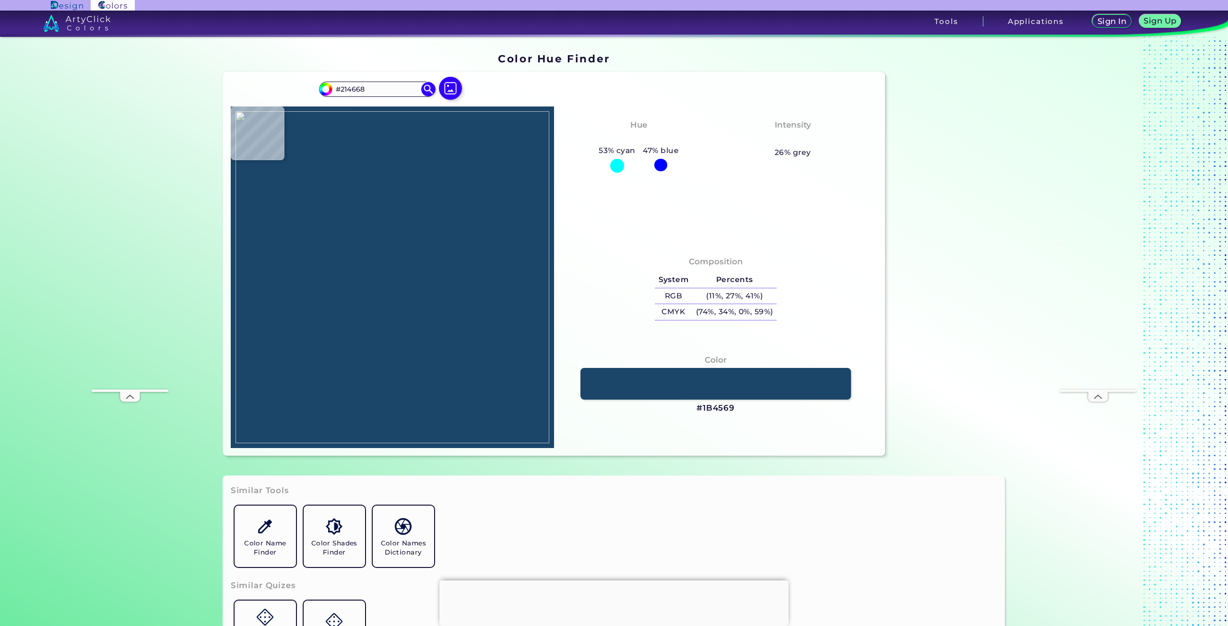
type input "#214567"
type input "#224768"
type input "#24486a"
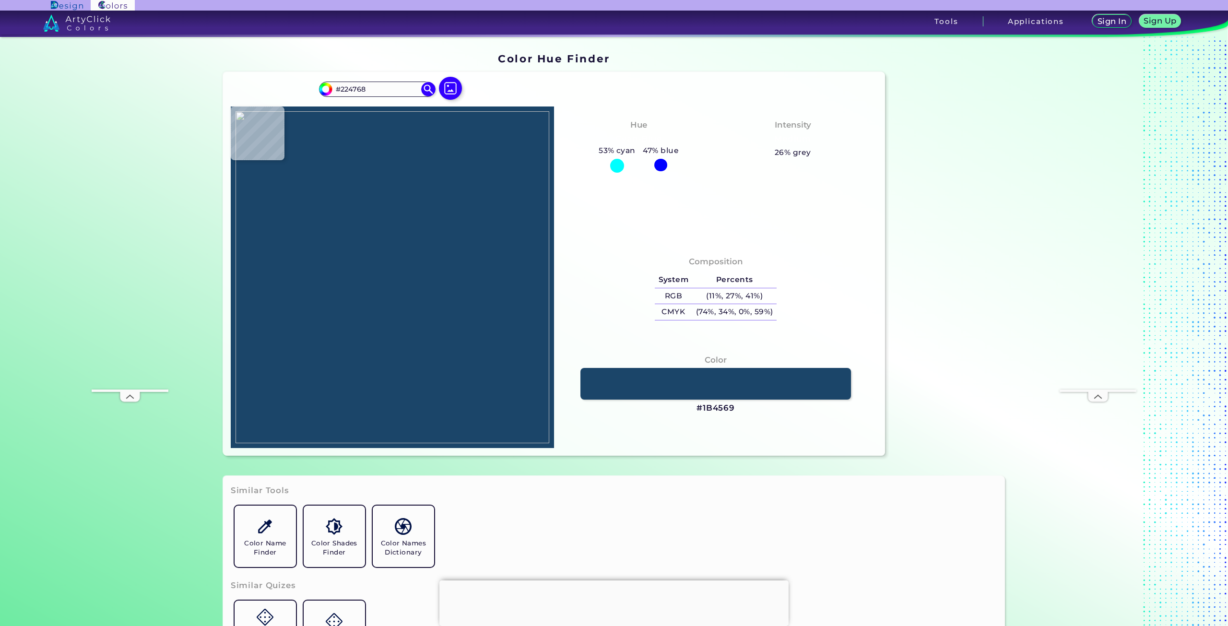
type input "#24486A"
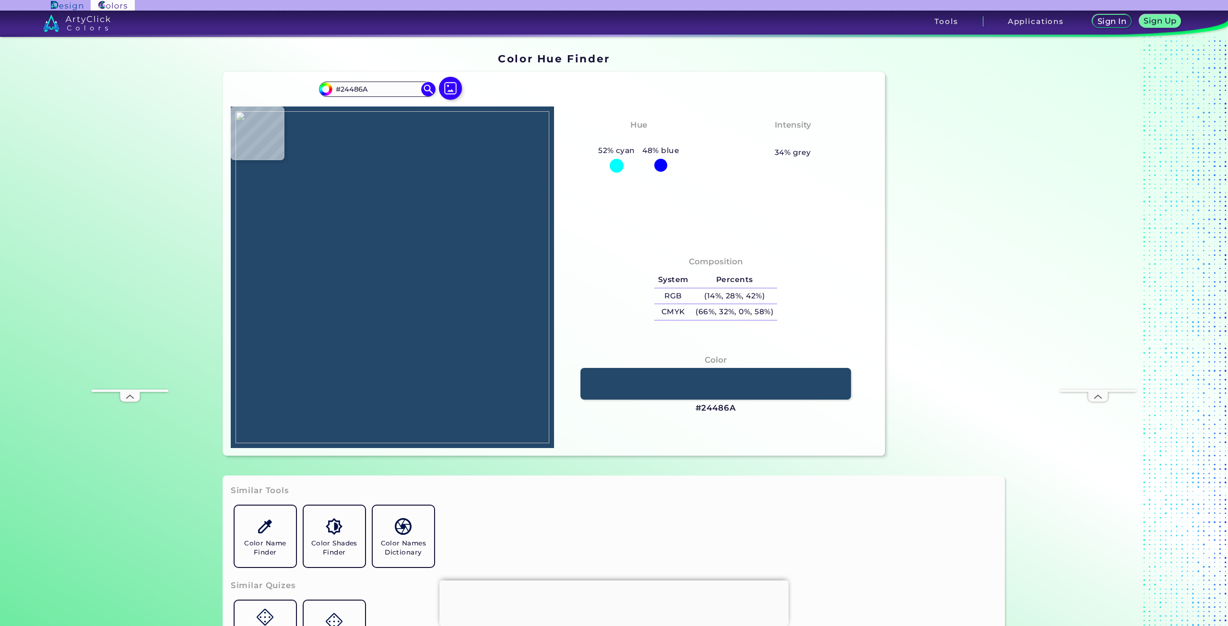
type input "#25496b"
type input "#25496B"
type input "#234869"
type input "#24486a"
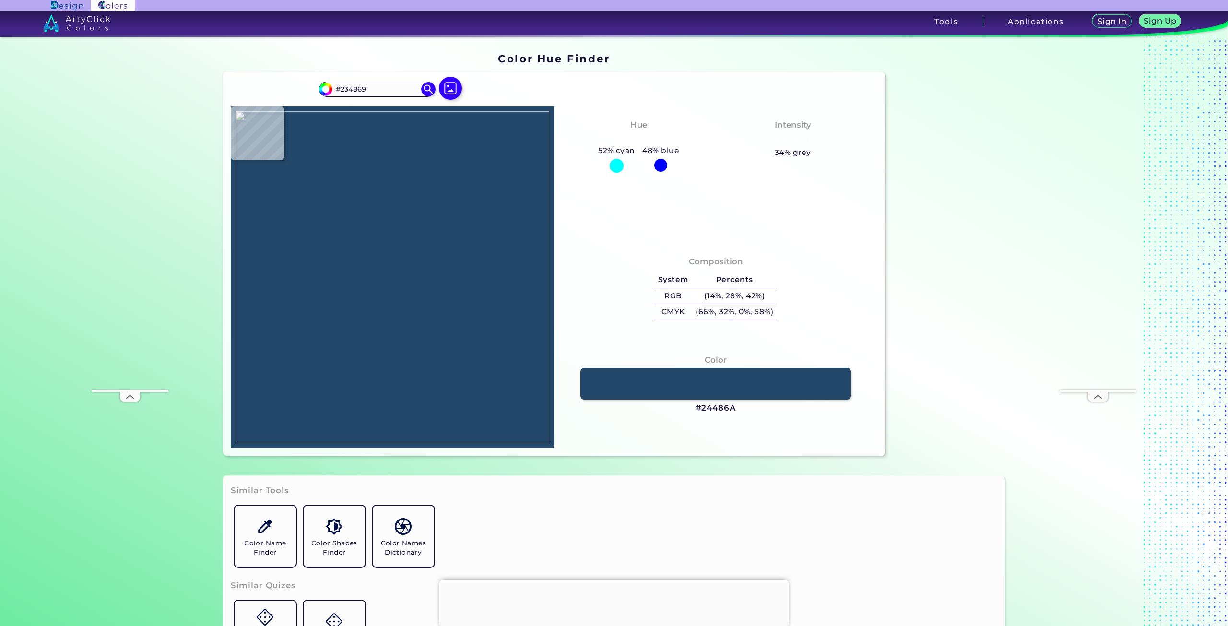
type input "#24486A"
type input "#24496b"
type input "#24496B"
click at [354, 296] on img at bounding box center [393, 277] width 314 height 332
click at [671, 380] on link at bounding box center [715, 384] width 273 height 32
